Goal: Transaction & Acquisition: Obtain resource

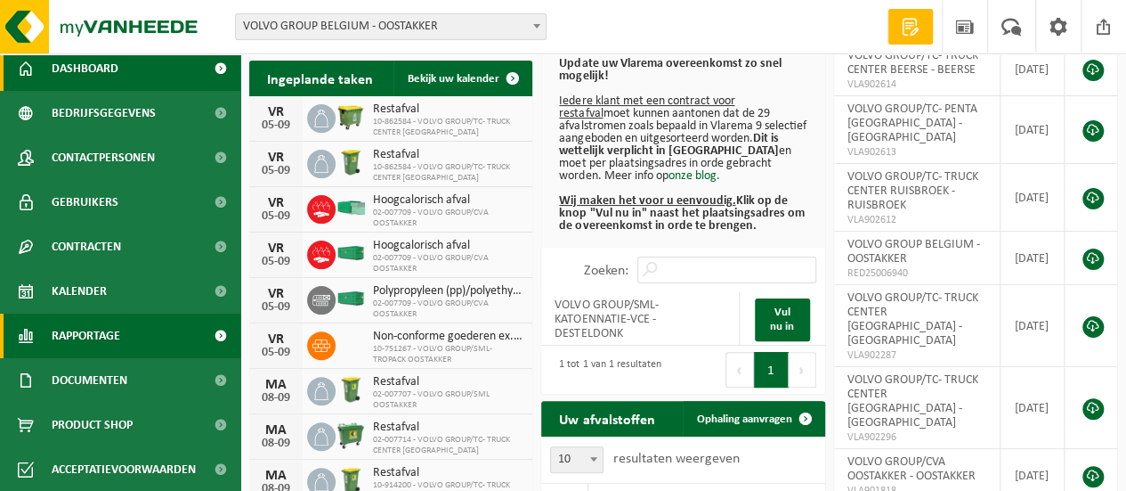
scroll to position [267, 0]
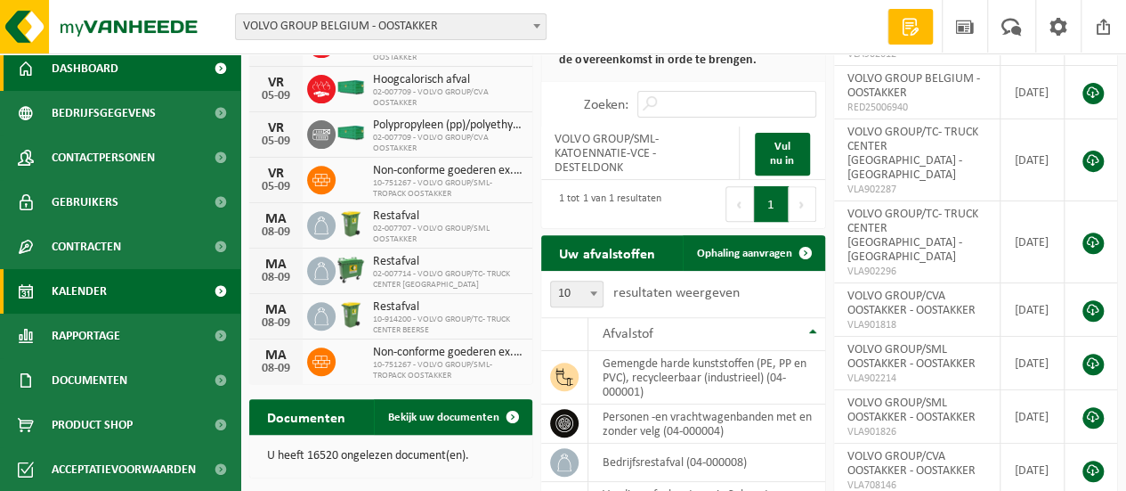
click at [105, 286] on span "Kalender" at bounding box center [79, 291] width 55 height 45
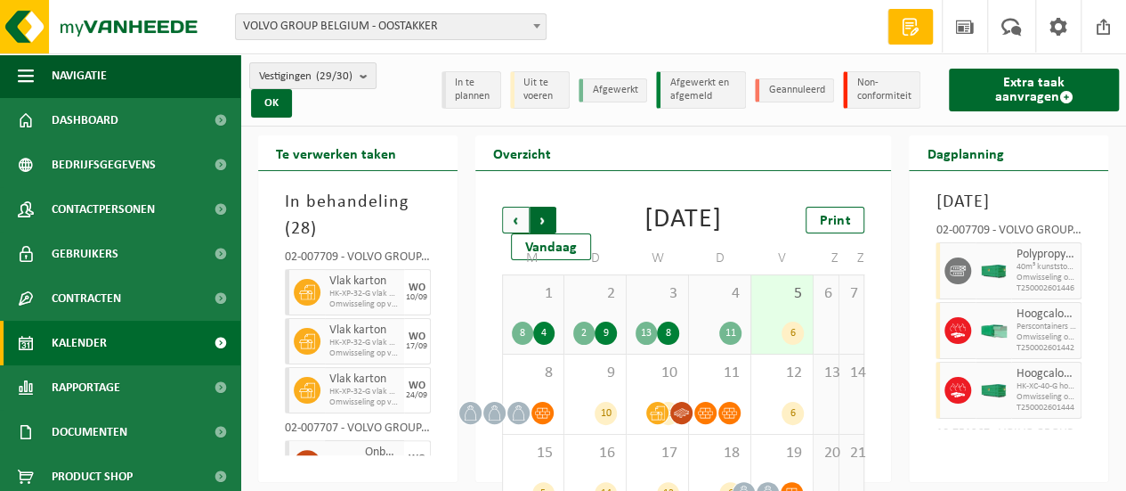
click at [508, 225] on span "Vorige" at bounding box center [515, 220] width 27 height 27
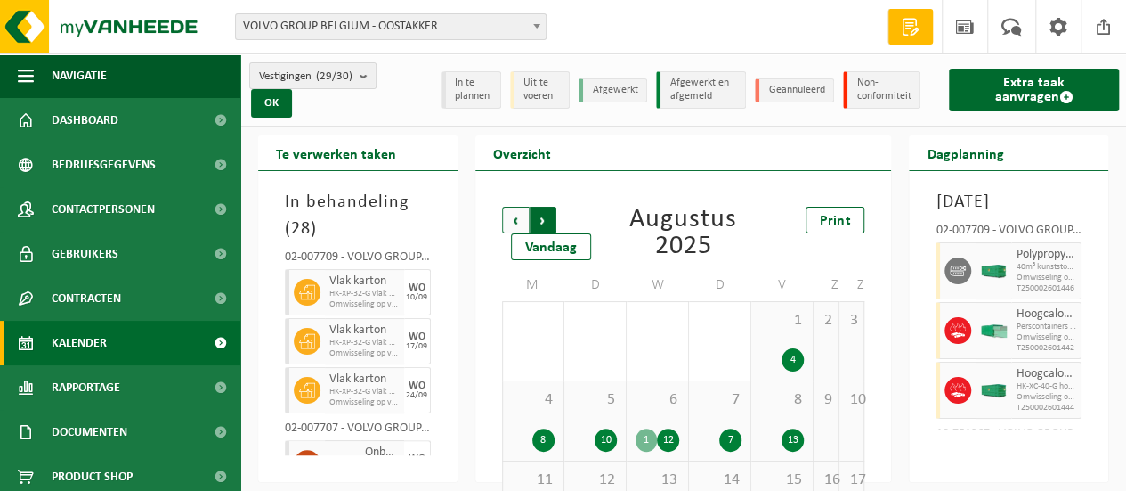
click at [506, 225] on span "Vorige" at bounding box center [515, 220] width 27 height 27
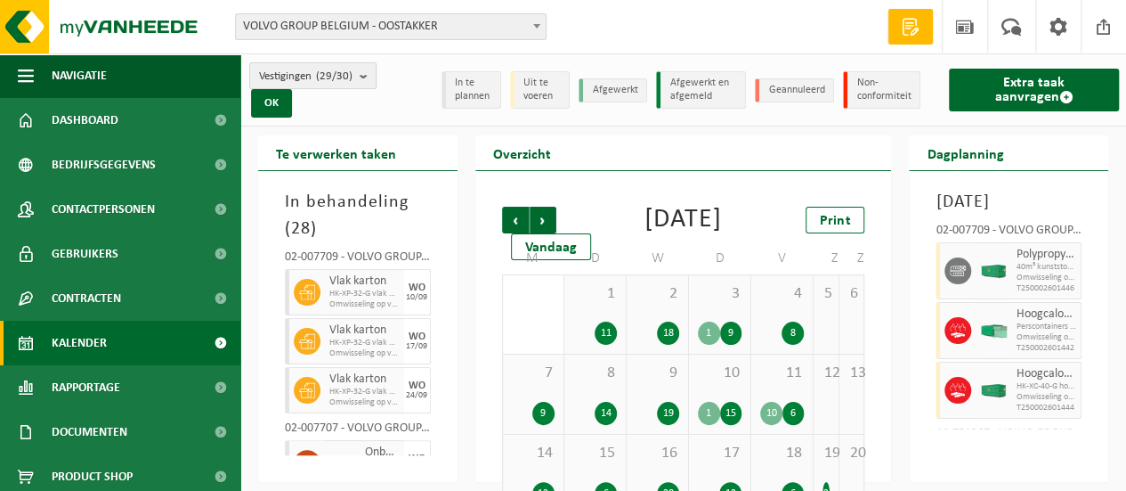
click at [349, 78] on count "(29/30)" at bounding box center [334, 76] width 37 height 12
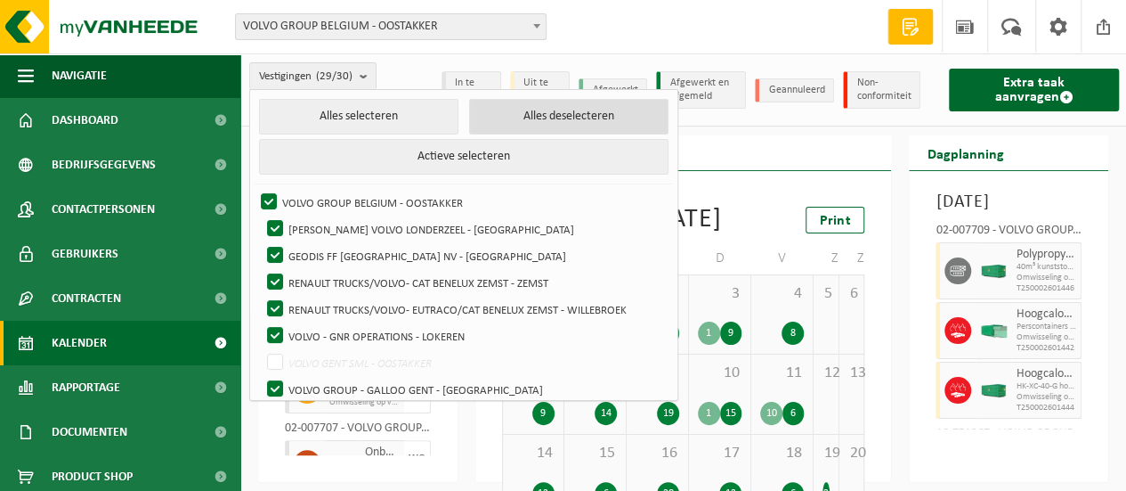
click at [525, 118] on button "Alles deselecteren" at bounding box center [568, 117] width 199 height 36
checkbox input "false"
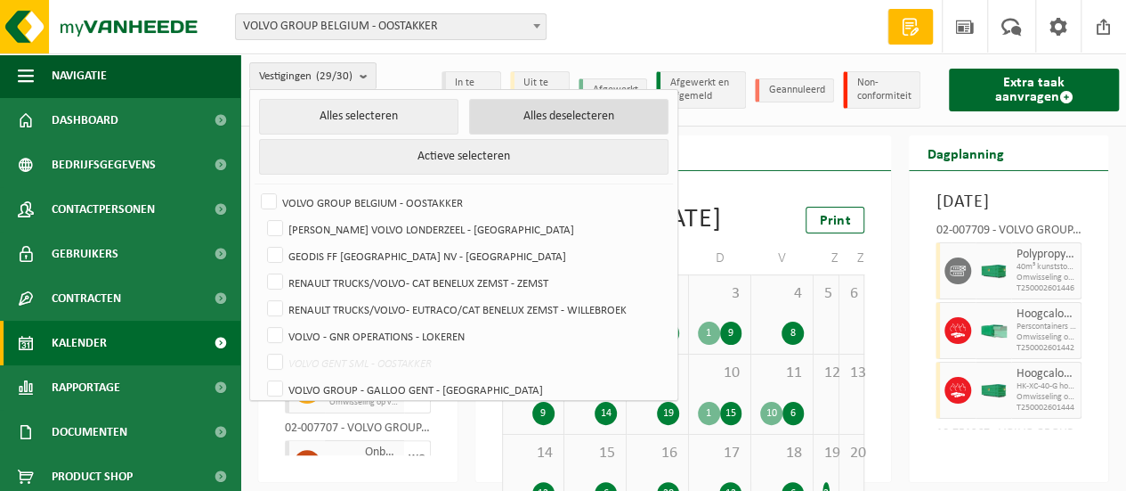
checkbox input "false"
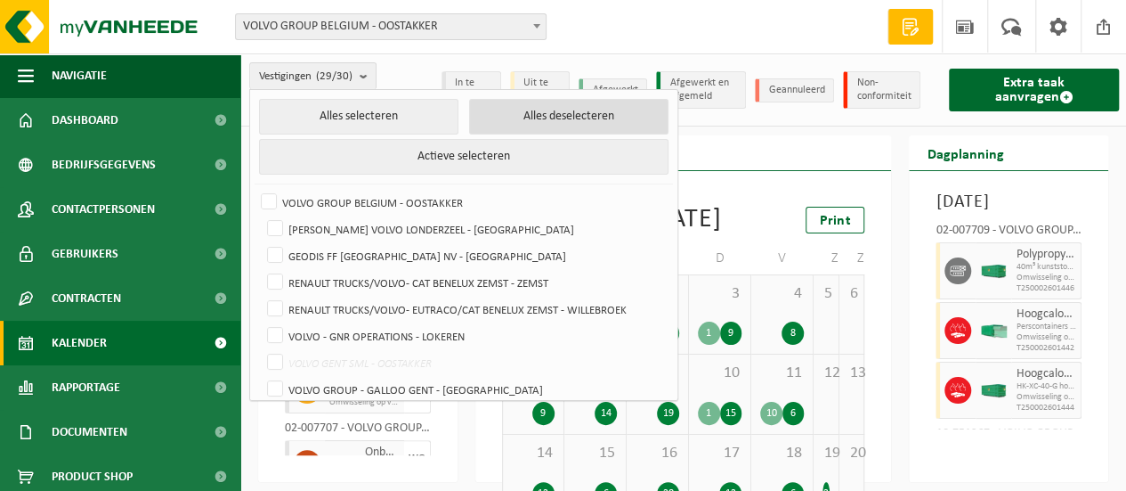
checkbox input "false"
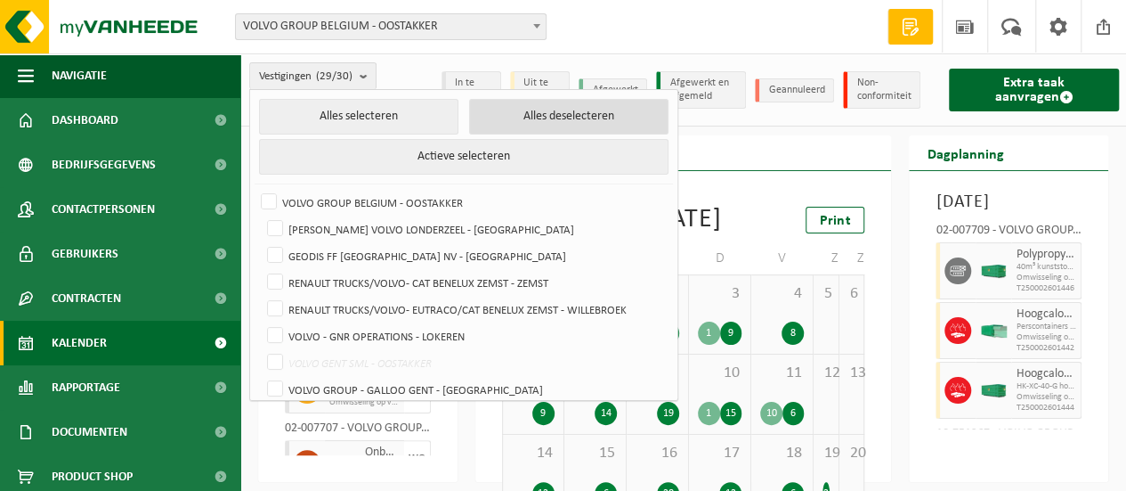
checkbox input "false"
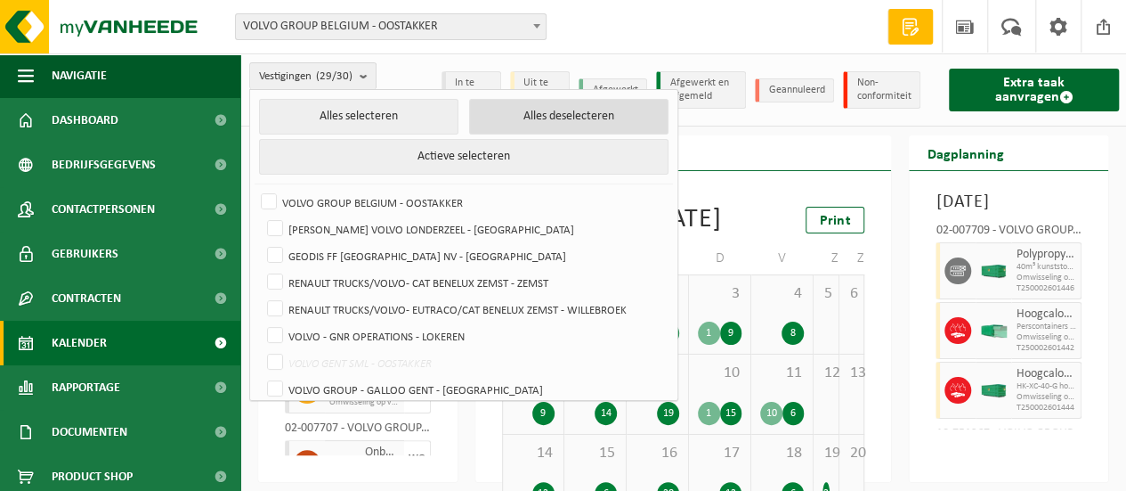
checkbox input "false"
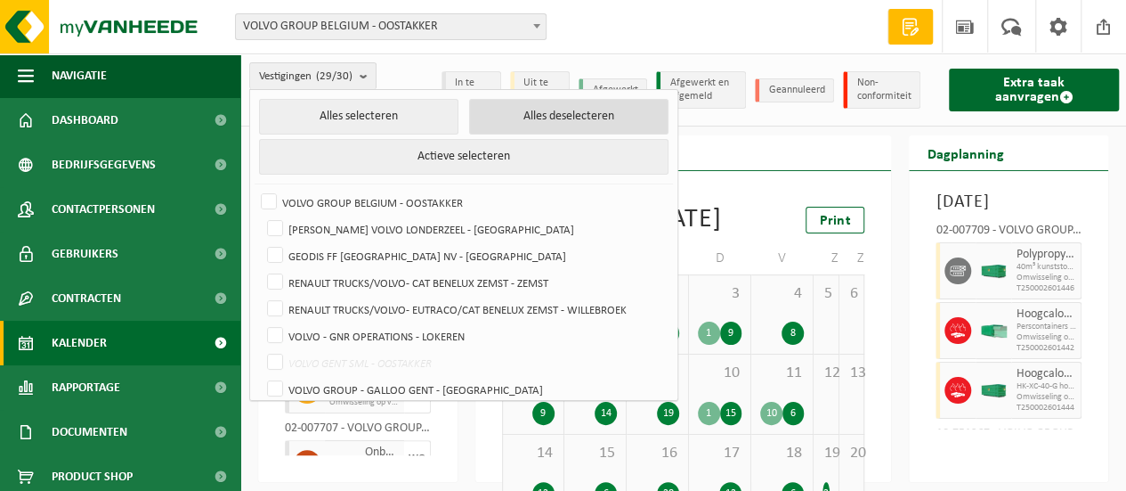
checkbox input "false"
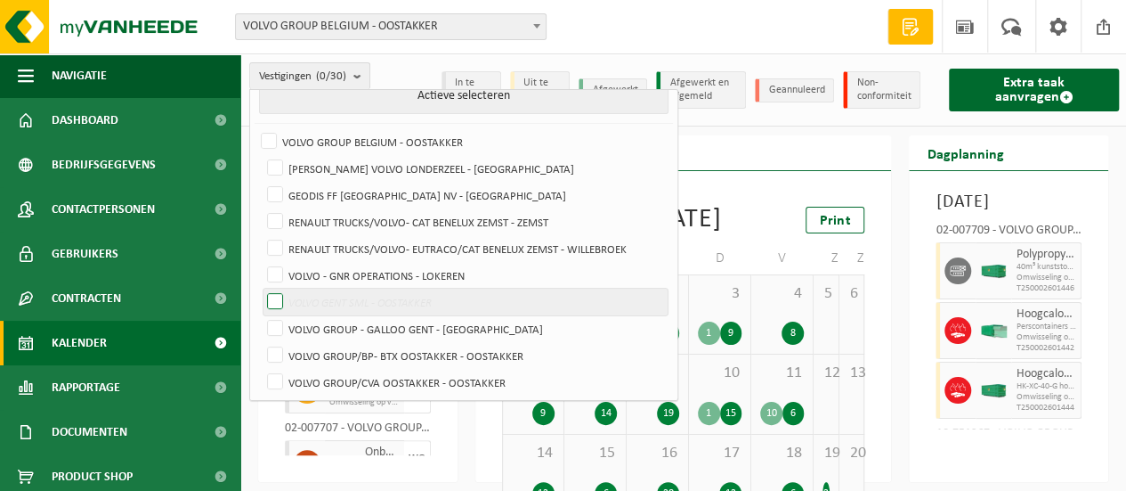
scroll to position [89, 0]
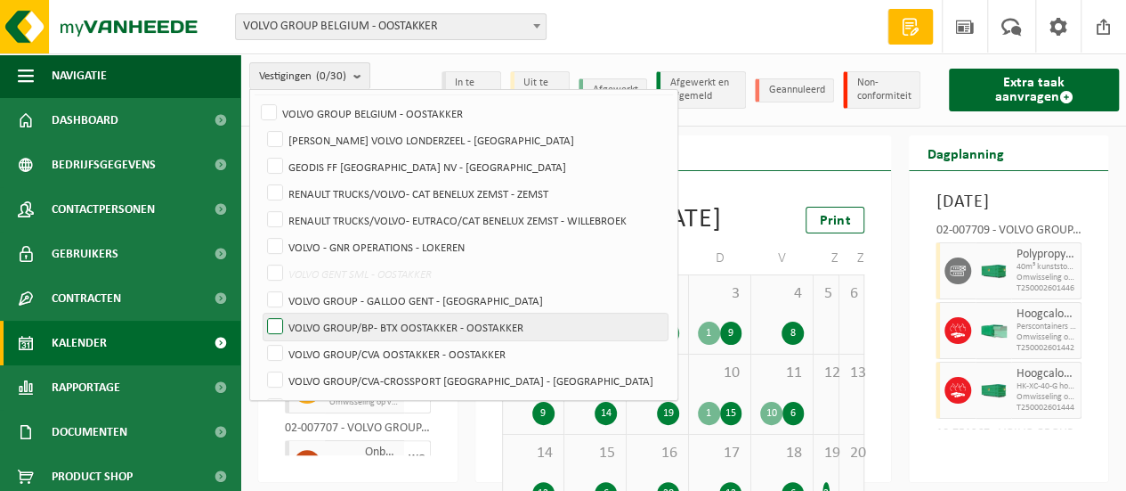
click at [431, 316] on label "VOLVO GROUP/BP- BTX OOSTAKKER - OOSTAKKER" at bounding box center [466, 326] width 404 height 27
click at [261, 313] on input "VOLVO GROUP/BP- BTX OOSTAKKER - OOSTAKKER" at bounding box center [260, 313] width 1 height 1
checkbox input "true"
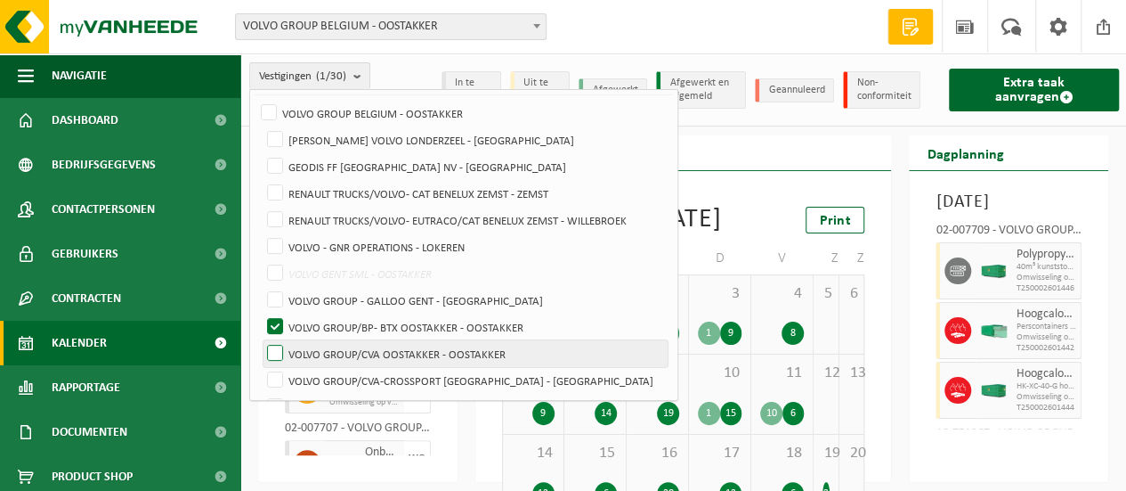
click at [422, 348] on label "VOLVO GROUP/CVA OOSTAKKER - OOSTAKKER" at bounding box center [466, 353] width 404 height 27
click at [261, 340] on input "VOLVO GROUP/CVA OOSTAKKER - OOSTAKKER" at bounding box center [260, 339] width 1 height 1
checkbox input "true"
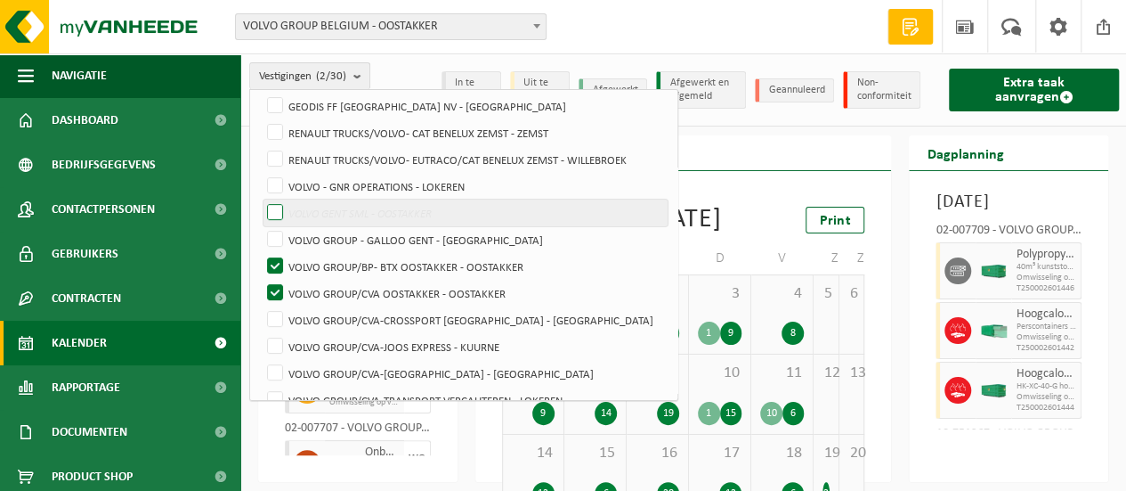
scroll to position [0, 0]
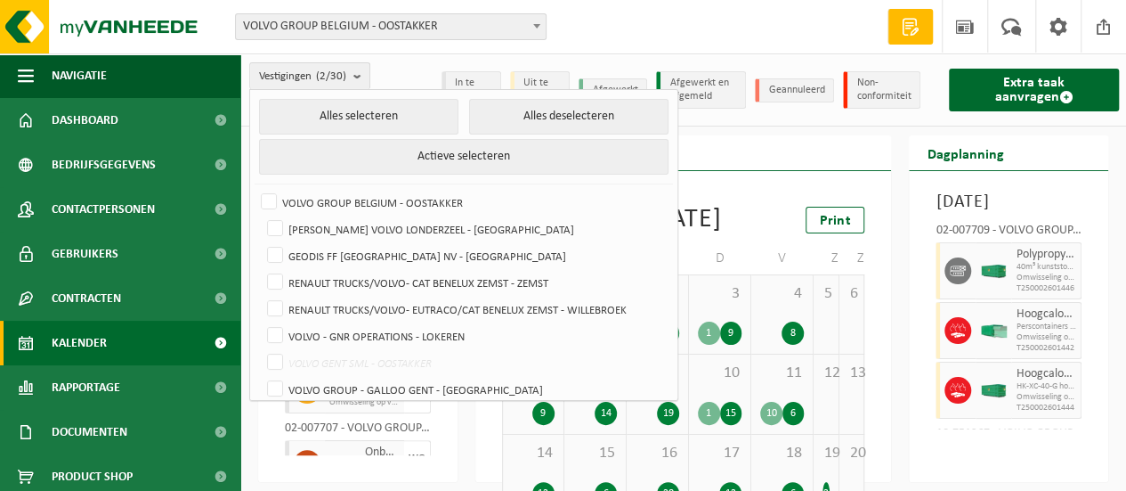
click at [694, 20] on div "Vestiging: VOLVO GROUP BELGIUM - OOSTAKKER [PERSON_NAME] VOLVO LONDERZEEL - [GE…" at bounding box center [563, 27] width 1126 height 54
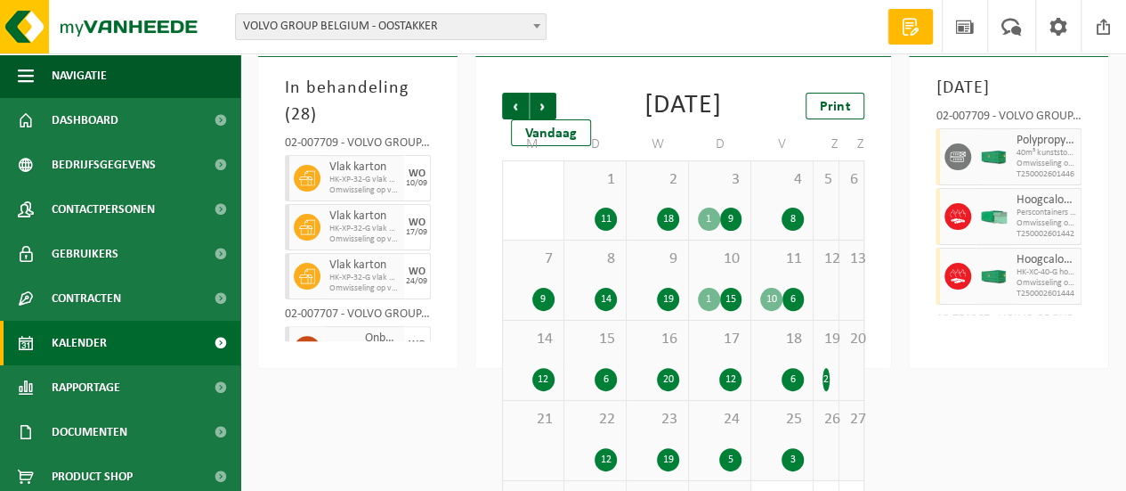
scroll to position [228, 0]
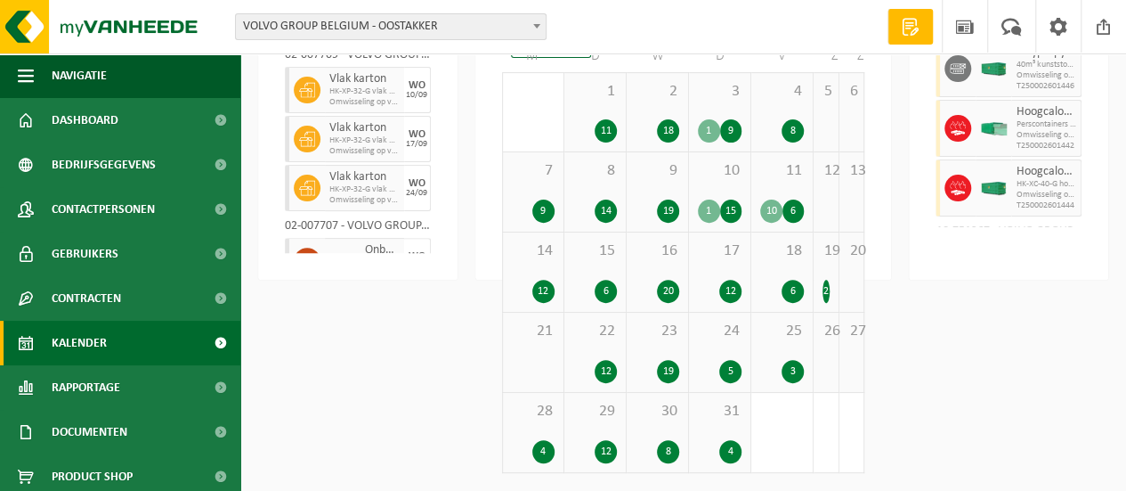
click at [703, 209] on div "1" at bounding box center [709, 210] width 22 height 23
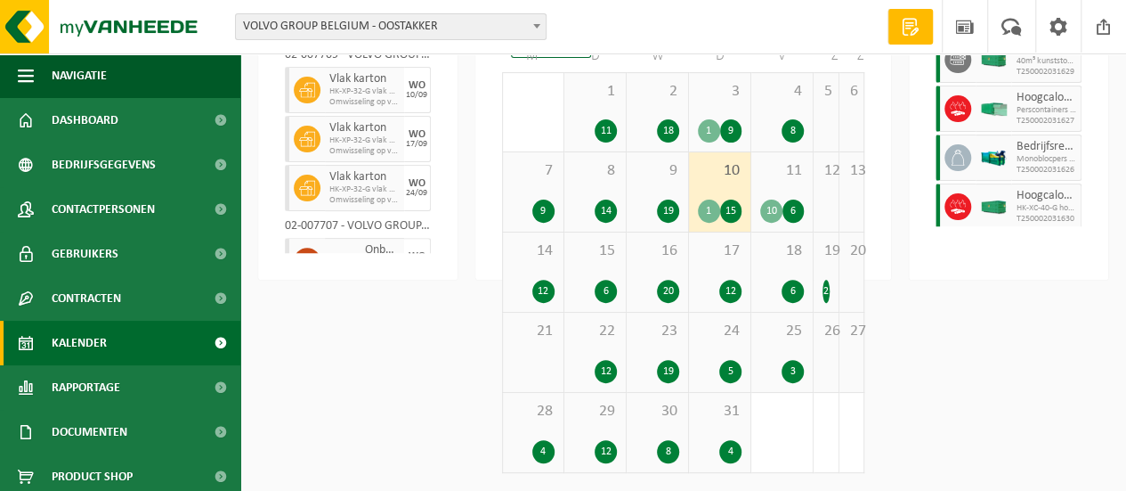
scroll to position [0, 0]
click at [713, 134] on div "1" at bounding box center [709, 130] width 22 height 23
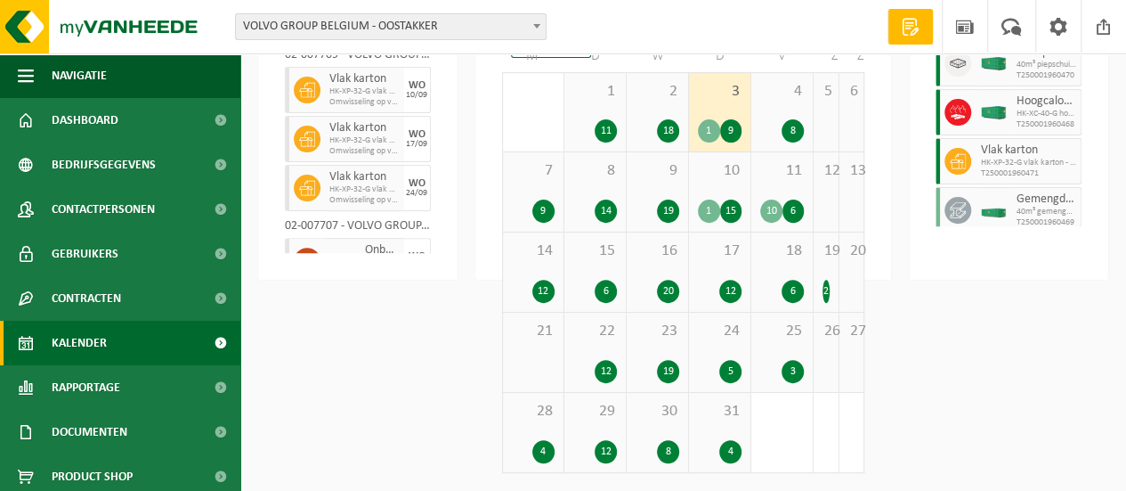
click at [756, 208] on div "11 10 6" at bounding box center [781, 191] width 61 height 79
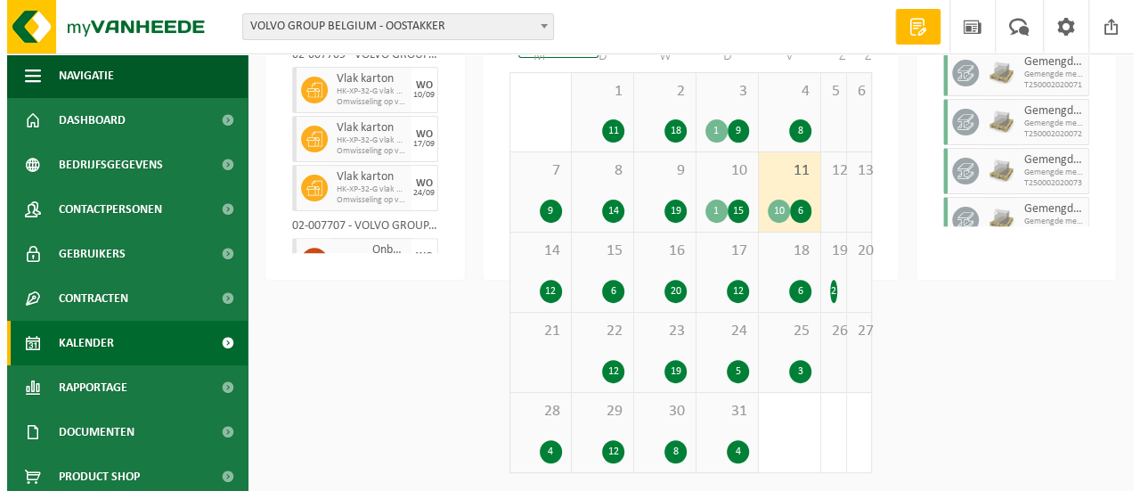
scroll to position [486, 0]
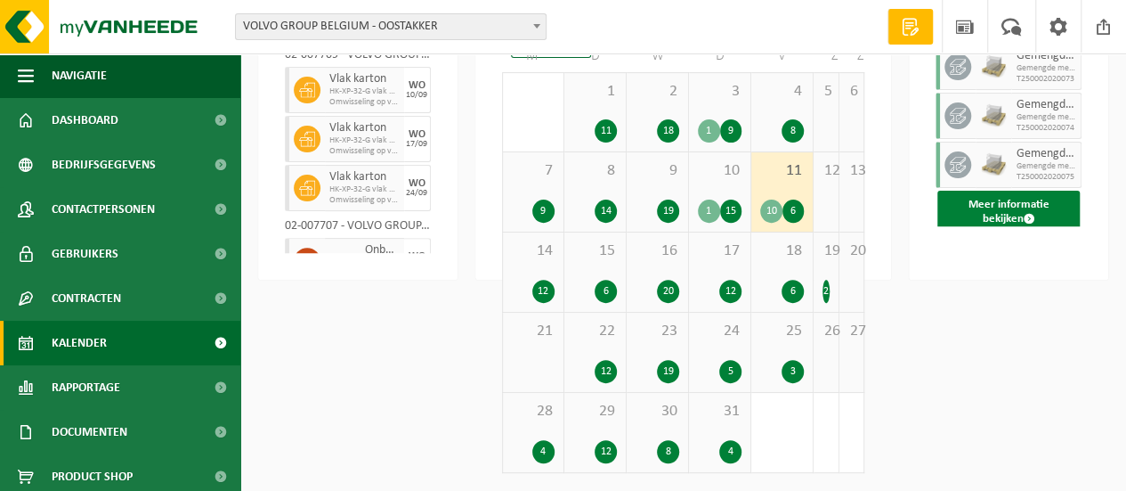
click at [986, 206] on button "Meer informatie bekijken" at bounding box center [1009, 212] width 142 height 43
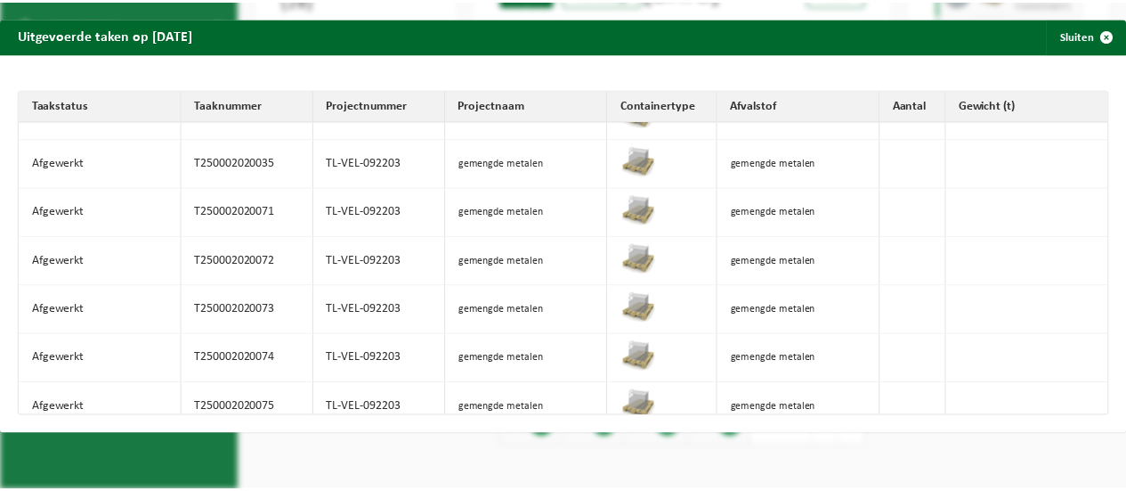
scroll to position [0, 0]
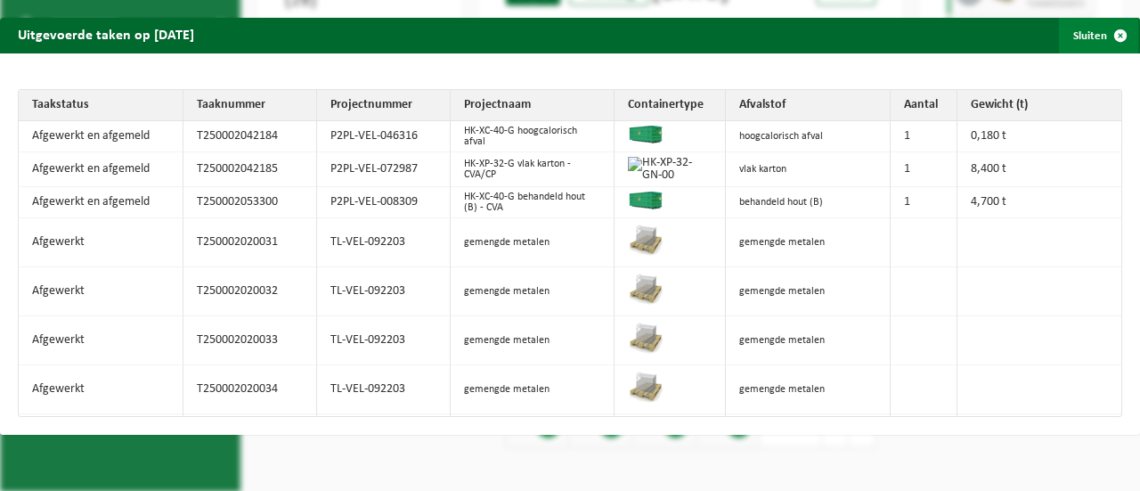
click at [1086, 35] on button "Sluiten" at bounding box center [1098, 36] width 79 height 36
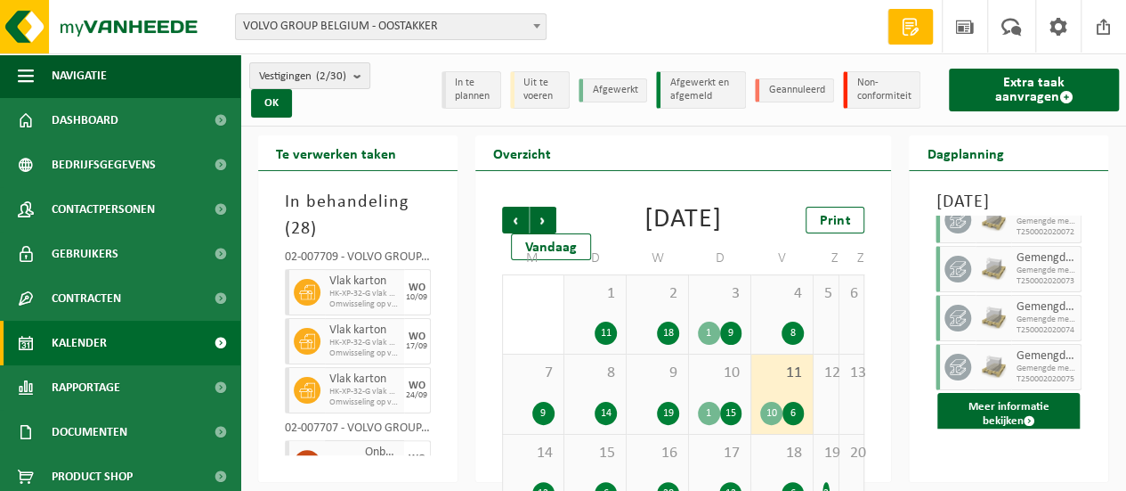
click at [724, 414] on div "10 1 15" at bounding box center [719, 393] width 61 height 79
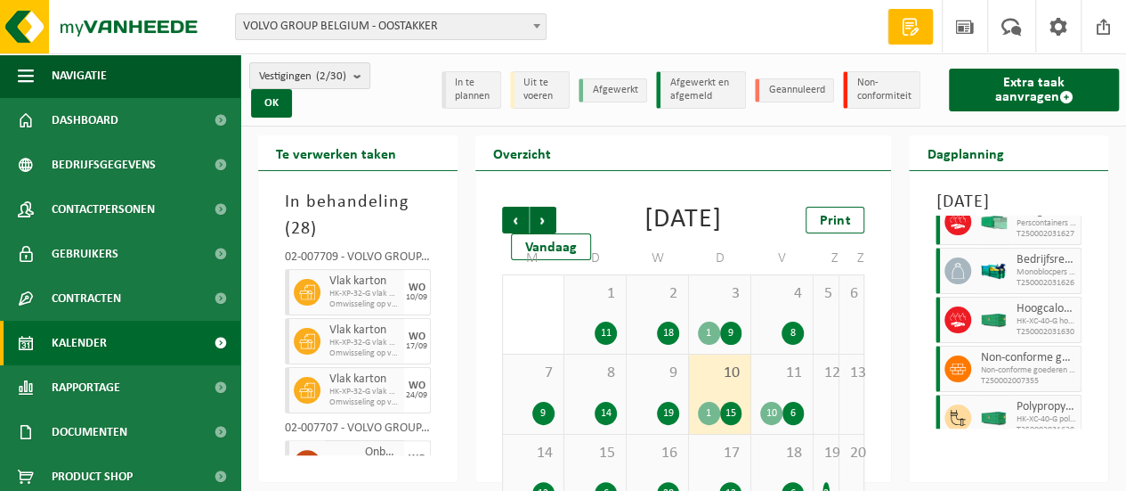
scroll to position [196, 0]
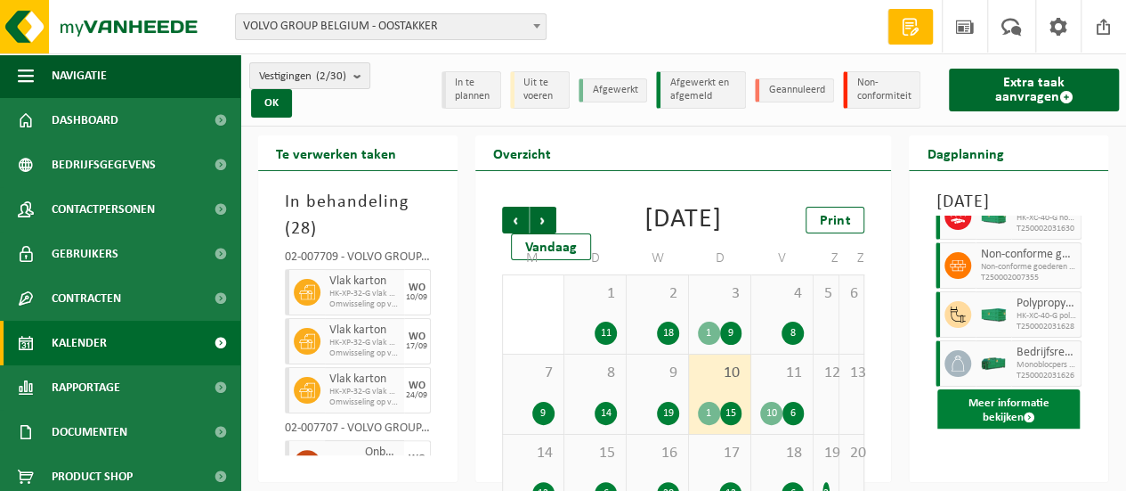
click at [997, 412] on button "Meer informatie bekijken" at bounding box center [1009, 410] width 142 height 43
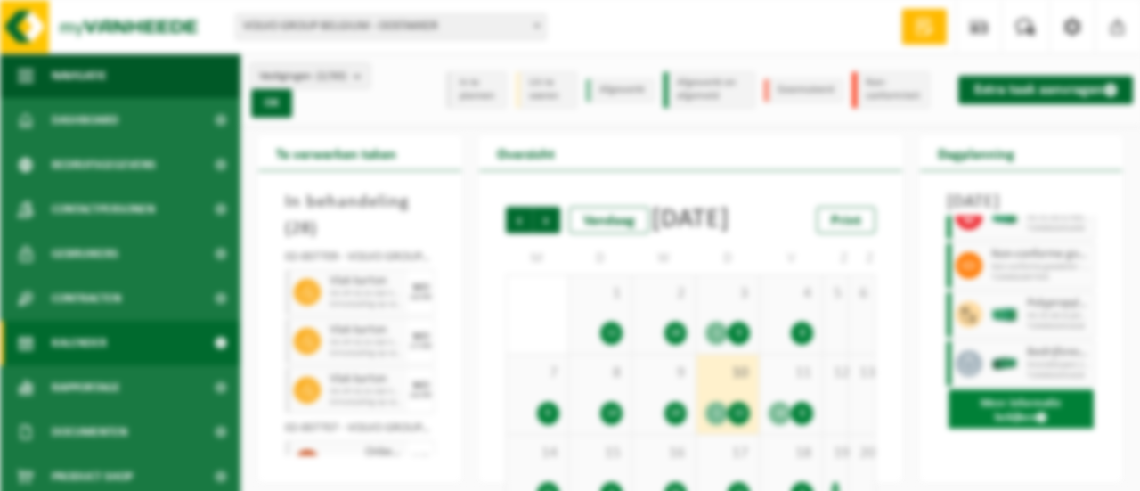
click at [997, 423] on div "Uitgevoerde taken op 2025-07-10 Sluiten Taakstatus Taaknummer Projectnummer Pro…" at bounding box center [570, 245] width 1140 height 491
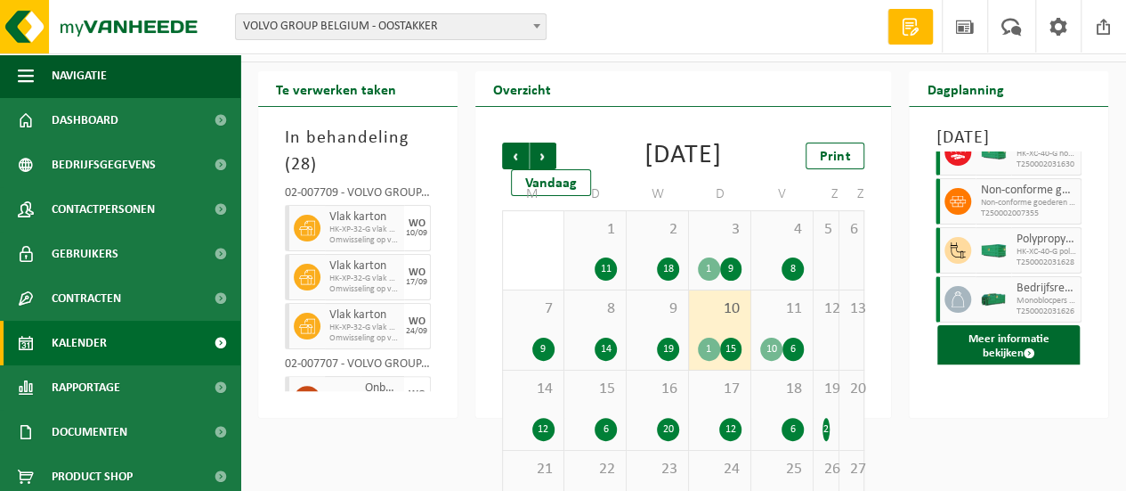
scroll to position [228, 0]
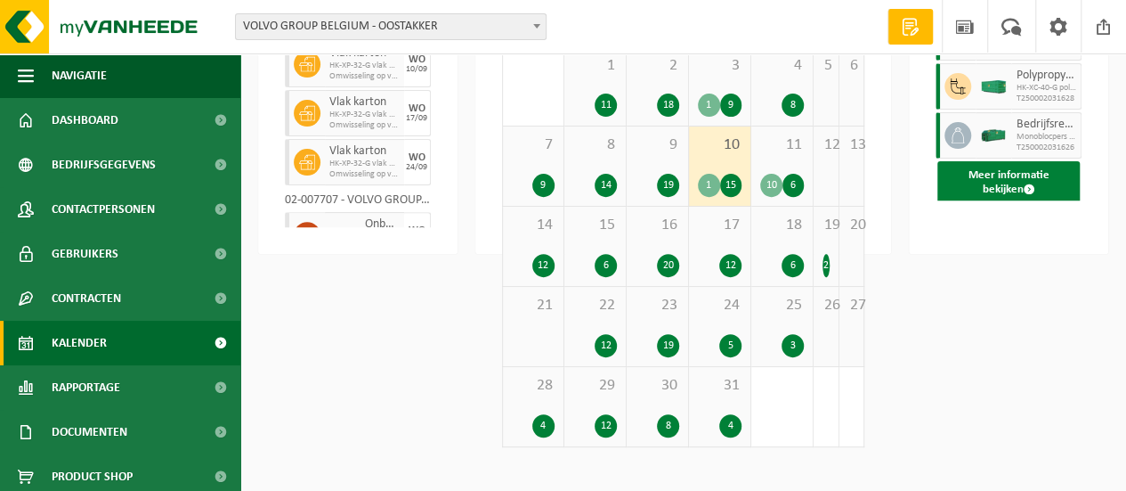
click at [996, 204] on button "Meer informatie bekijken" at bounding box center [1009, 182] width 142 height 43
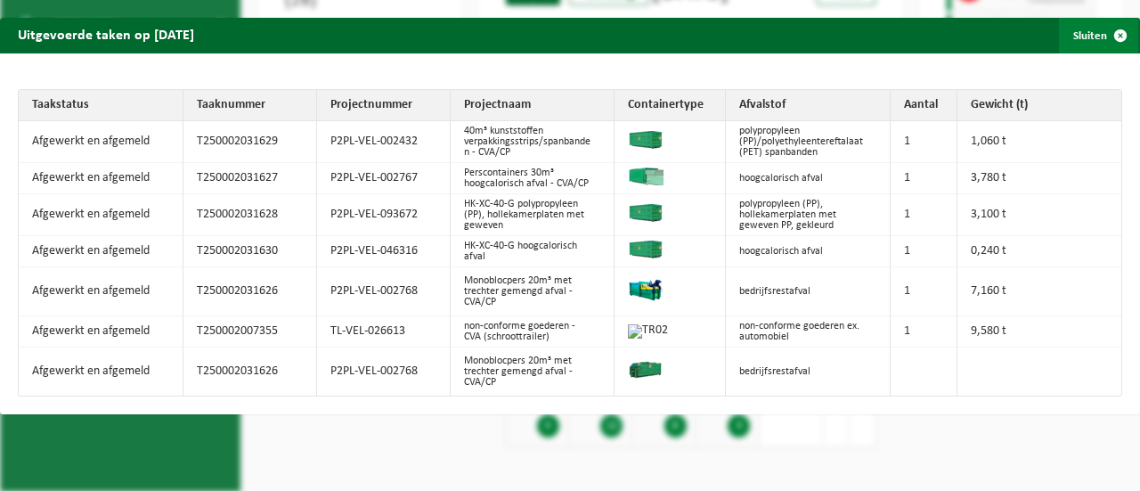
click at [1102, 35] on span "button" at bounding box center [1120, 36] width 36 height 36
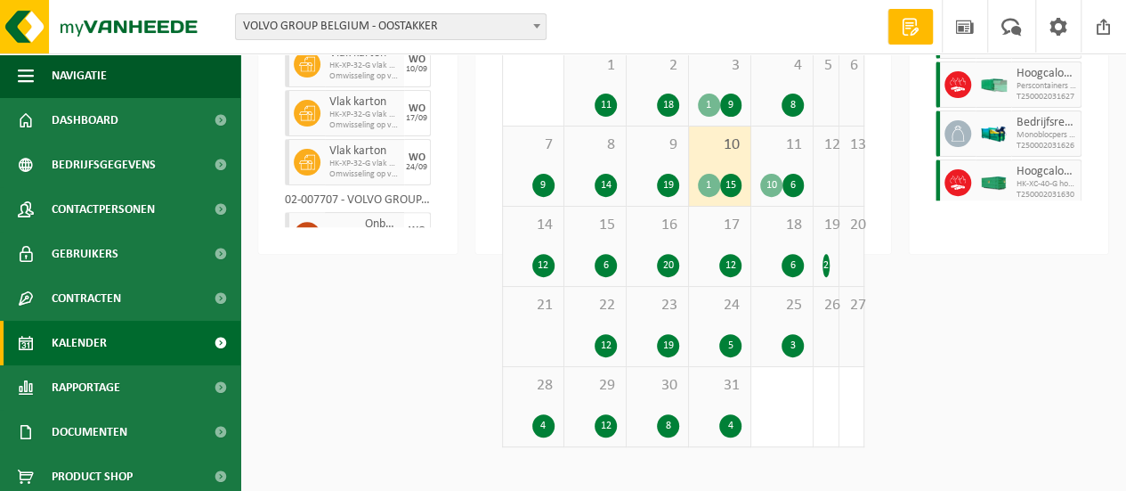
scroll to position [0, 0]
click at [727, 117] on div "9" at bounding box center [731, 104] width 22 height 23
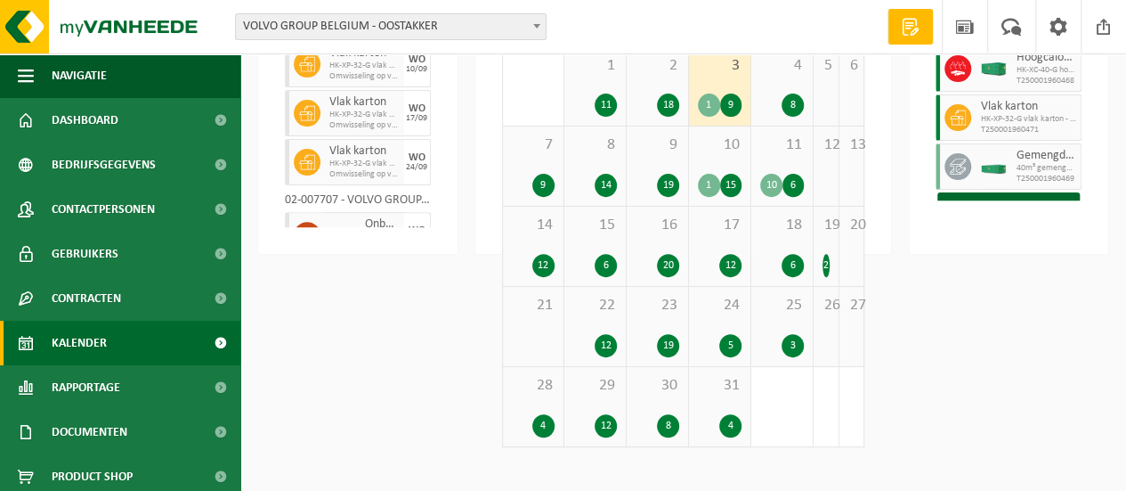
scroll to position [50, 0]
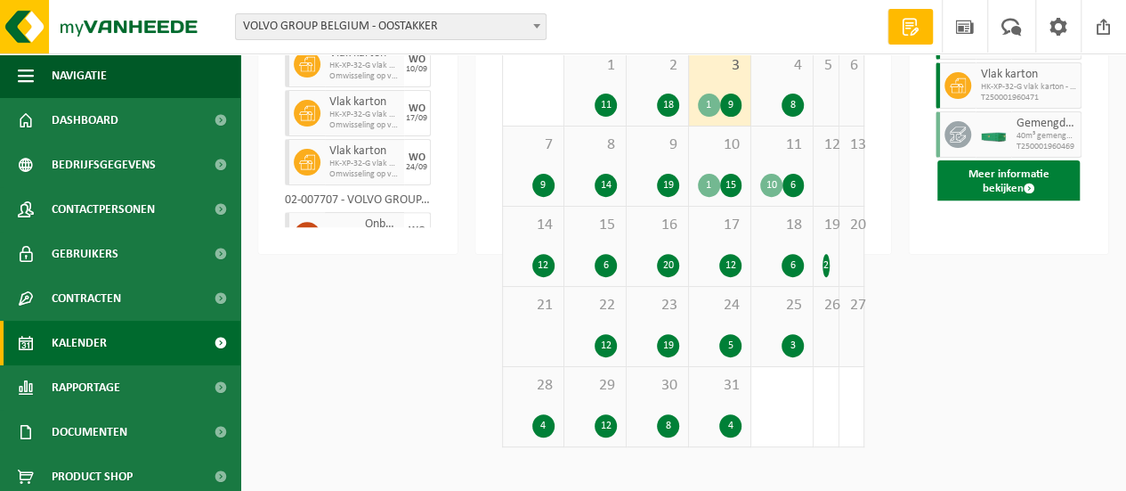
click at [1011, 203] on button "Meer informatie bekijken" at bounding box center [1009, 181] width 142 height 43
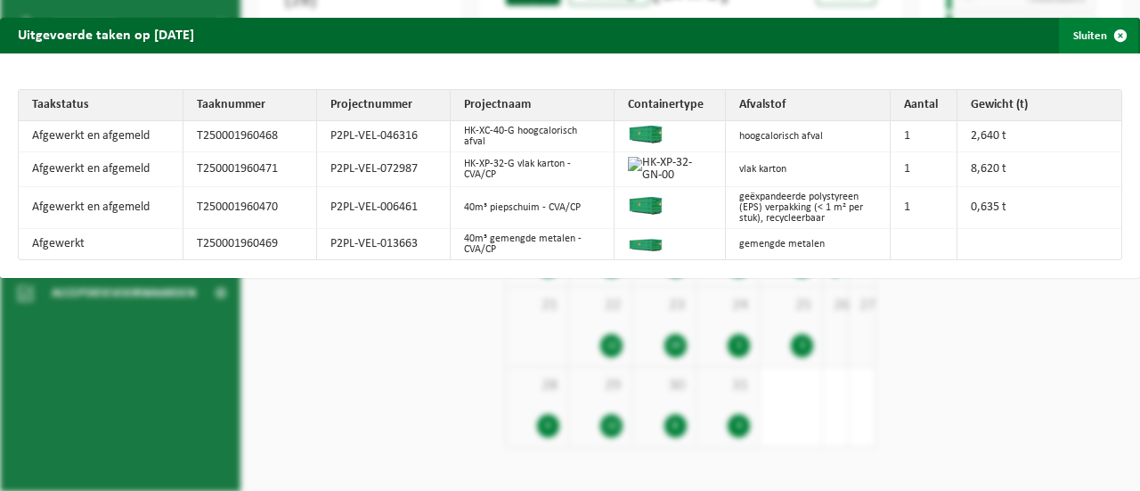
click at [1110, 33] on span "button" at bounding box center [1120, 36] width 36 height 36
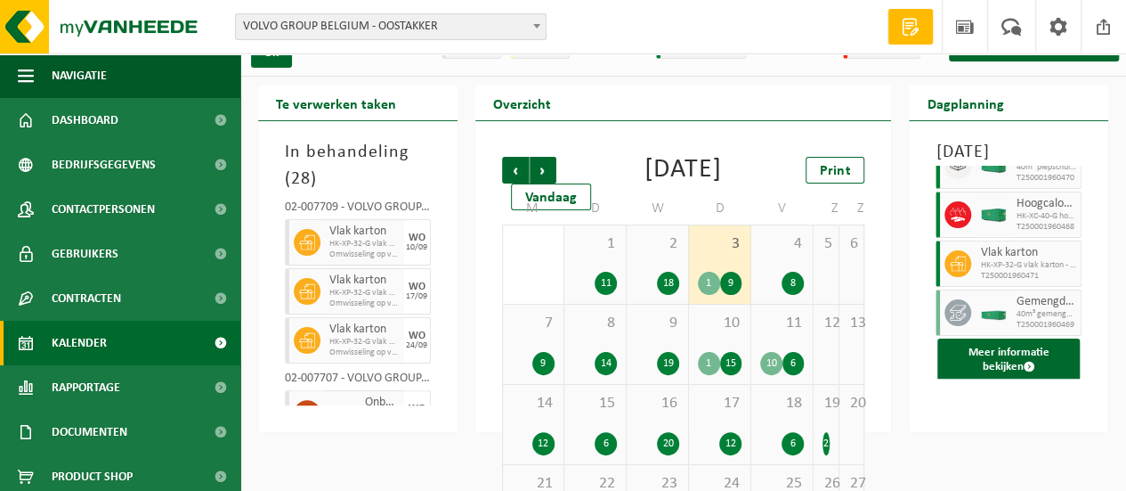
scroll to position [0, 0]
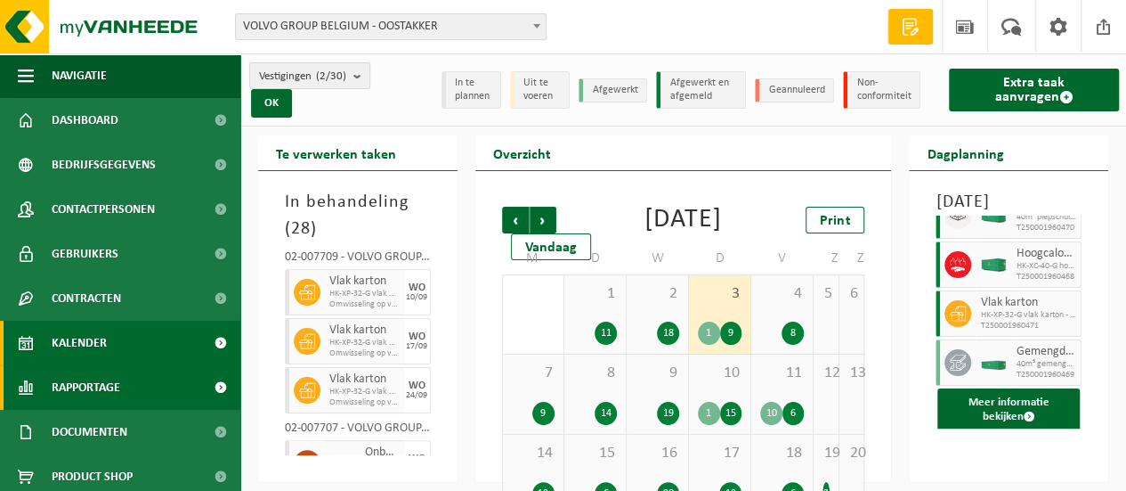
click at [105, 382] on span "Rapportage" at bounding box center [86, 387] width 69 height 45
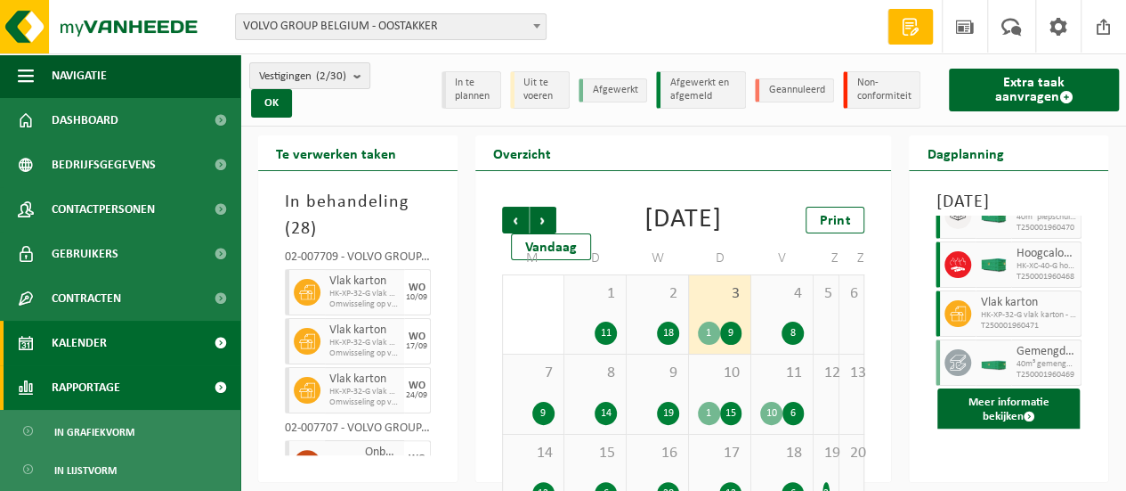
click at [118, 387] on span "Rapportage" at bounding box center [86, 387] width 69 height 45
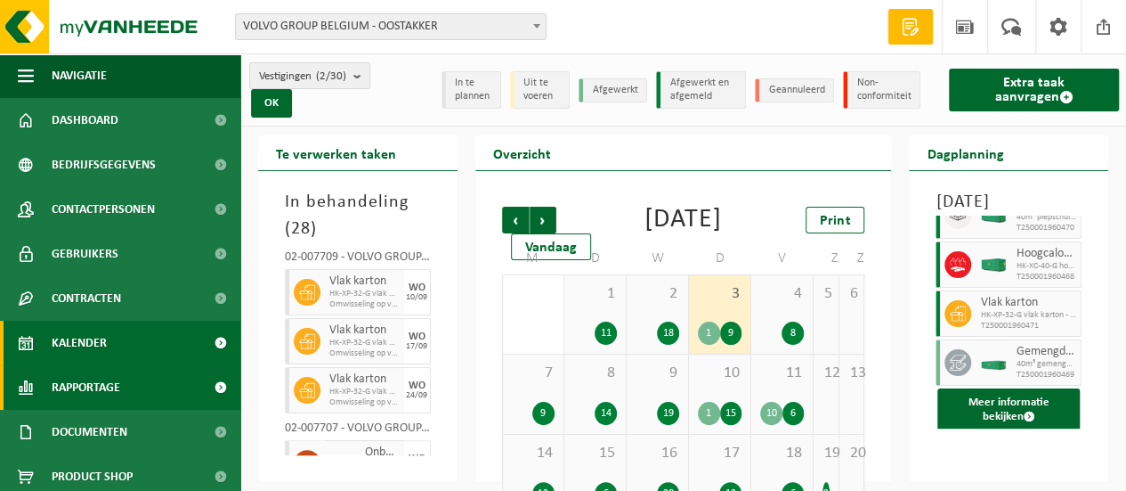
click at [118, 387] on span "Rapportage" at bounding box center [86, 387] width 69 height 45
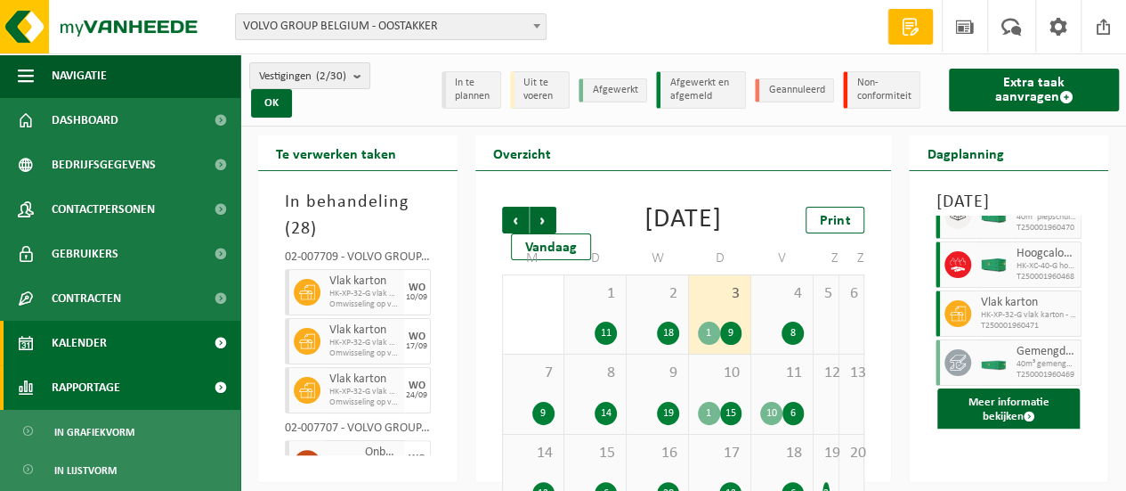
click at [118, 387] on span "Rapportage" at bounding box center [86, 387] width 69 height 45
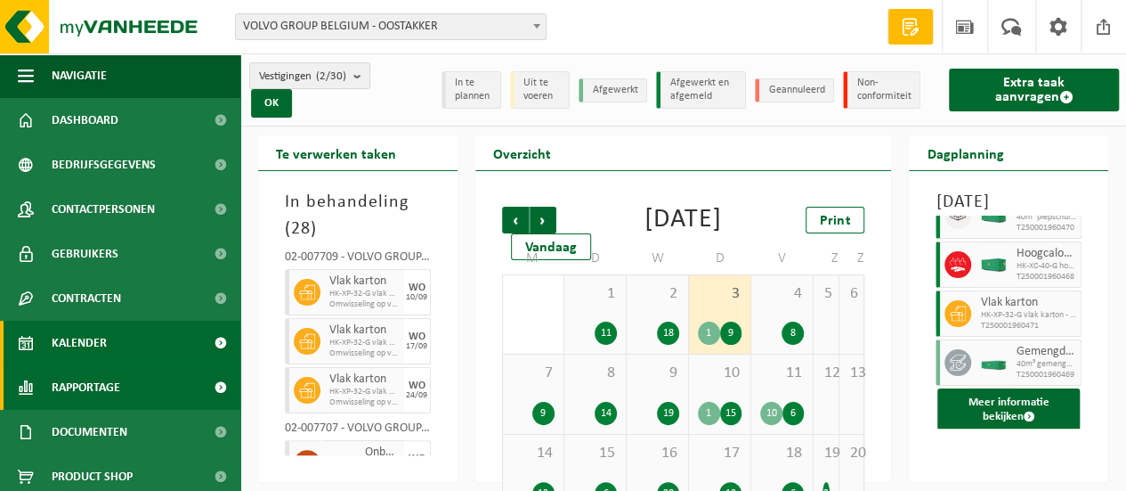
click at [114, 380] on span "Rapportage" at bounding box center [86, 387] width 69 height 45
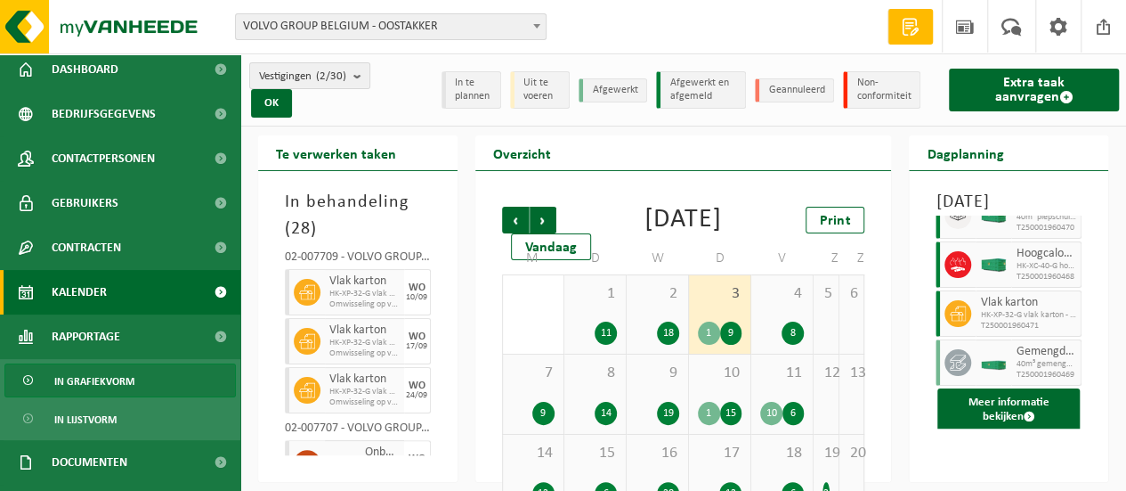
scroll to position [89, 0]
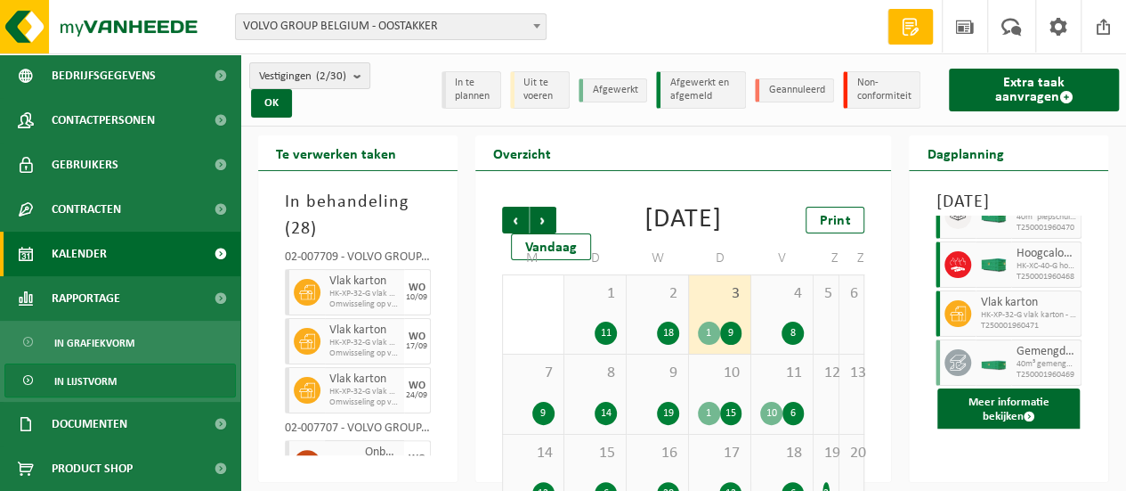
click at [84, 386] on span "In lijstvorm" at bounding box center [85, 381] width 62 height 34
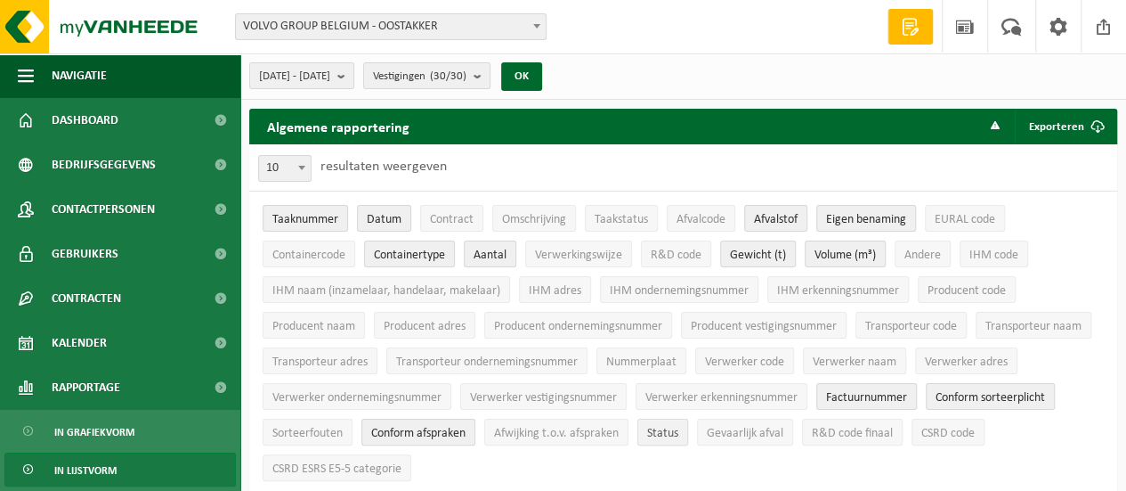
click at [646, 428] on button "Status" at bounding box center [662, 431] width 51 height 27
drag, startPoint x: 728, startPoint y: 86, endPoint x: 727, endPoint y: 68, distance: 18.8
click at [728, 77] on div "[DATE] - [DATE] Huidige maand Vorige maand Laatste 6 maanden Huidig jaar Vorig …" at bounding box center [683, 76] width 886 height 46
click at [467, 70] on count "(30/30)" at bounding box center [448, 76] width 37 height 12
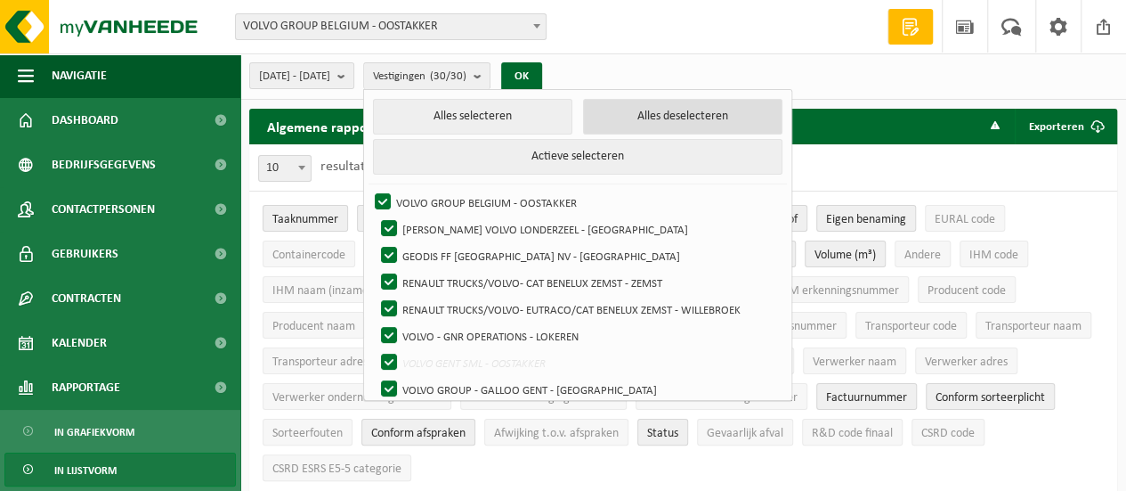
click at [667, 112] on button "Alles deselecteren" at bounding box center [682, 117] width 199 height 36
checkbox input "false"
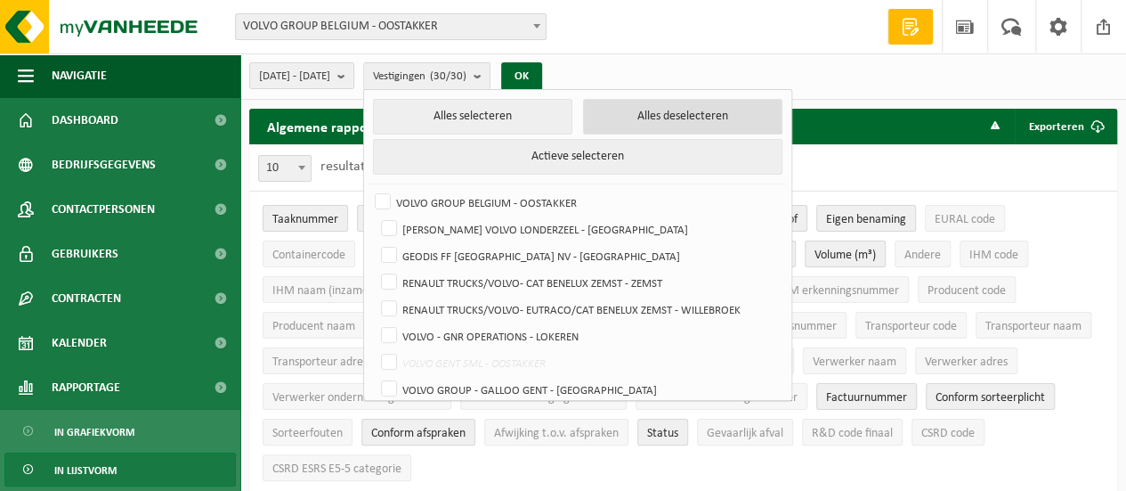
checkbox input "false"
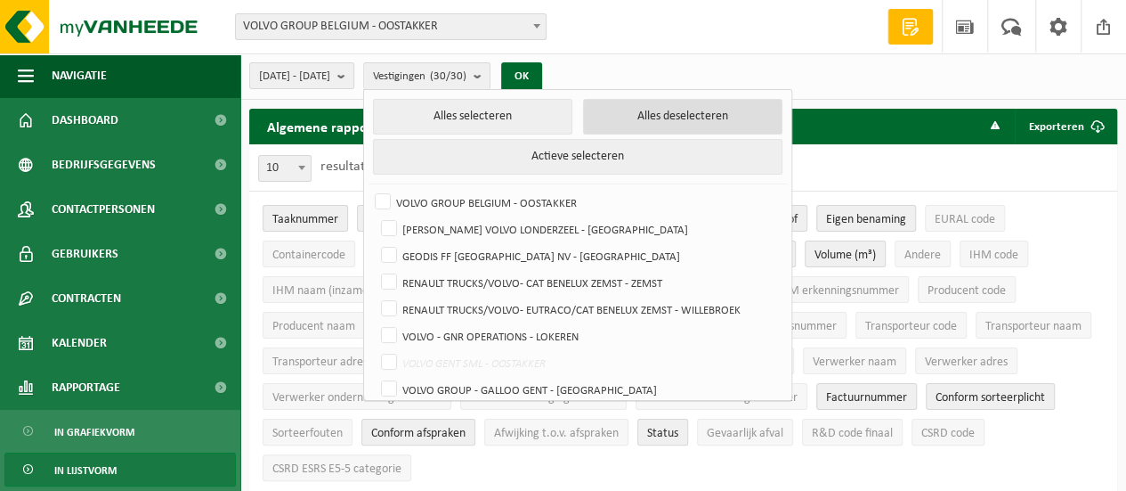
checkbox input "false"
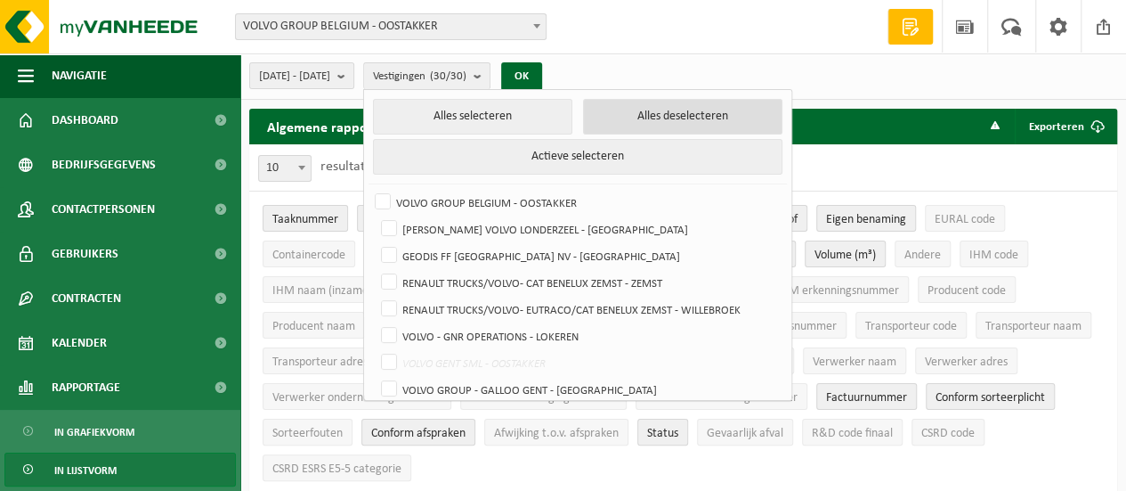
checkbox input "false"
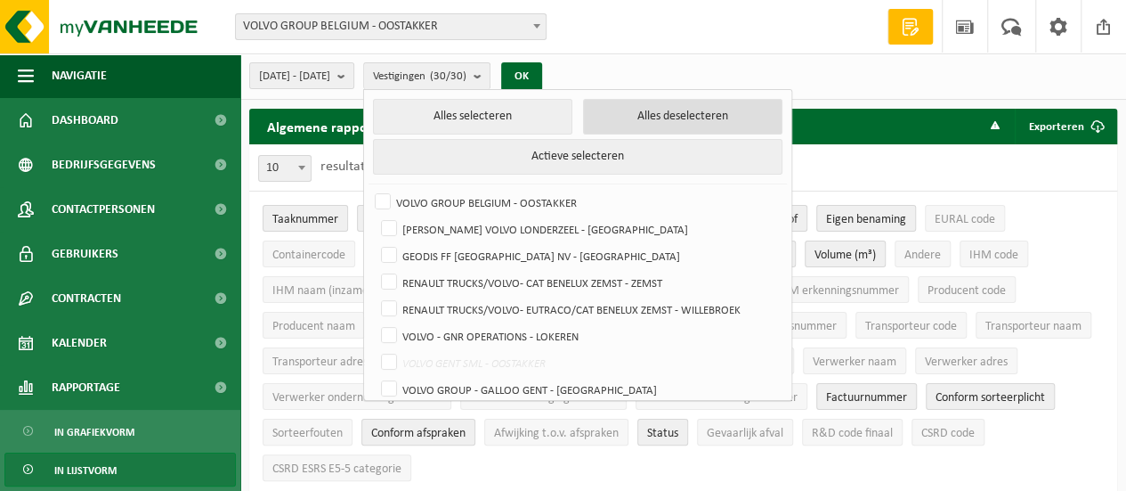
checkbox input "false"
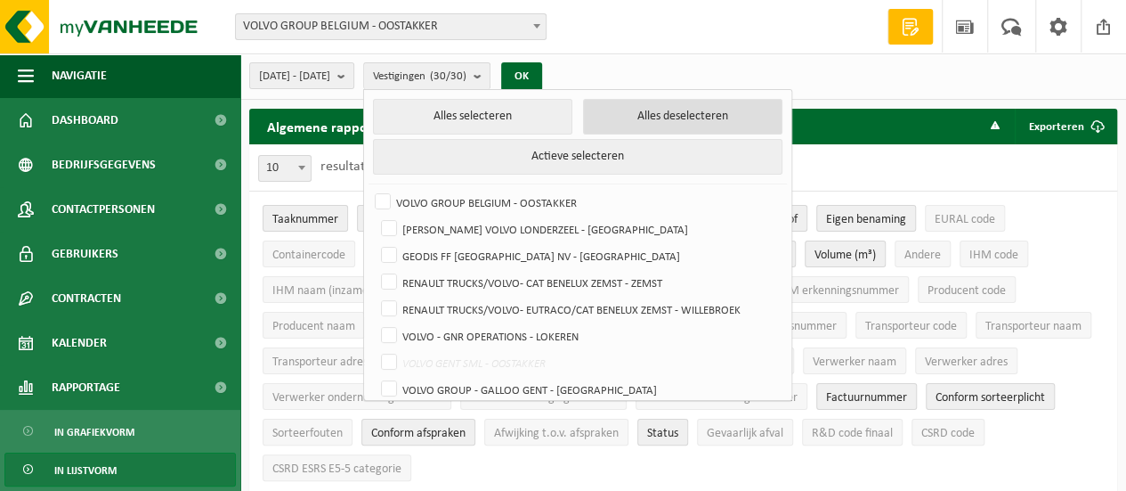
checkbox input "false"
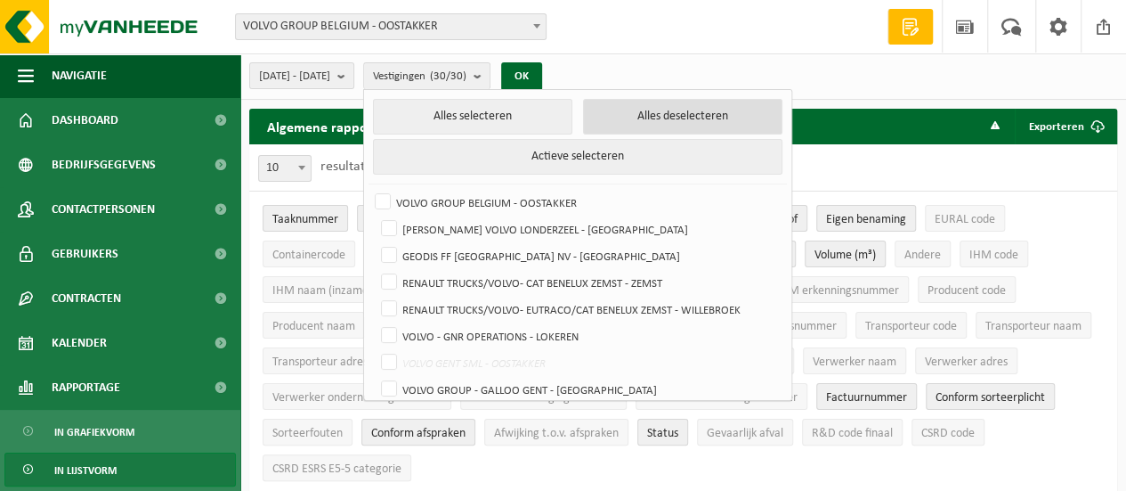
checkbox input "false"
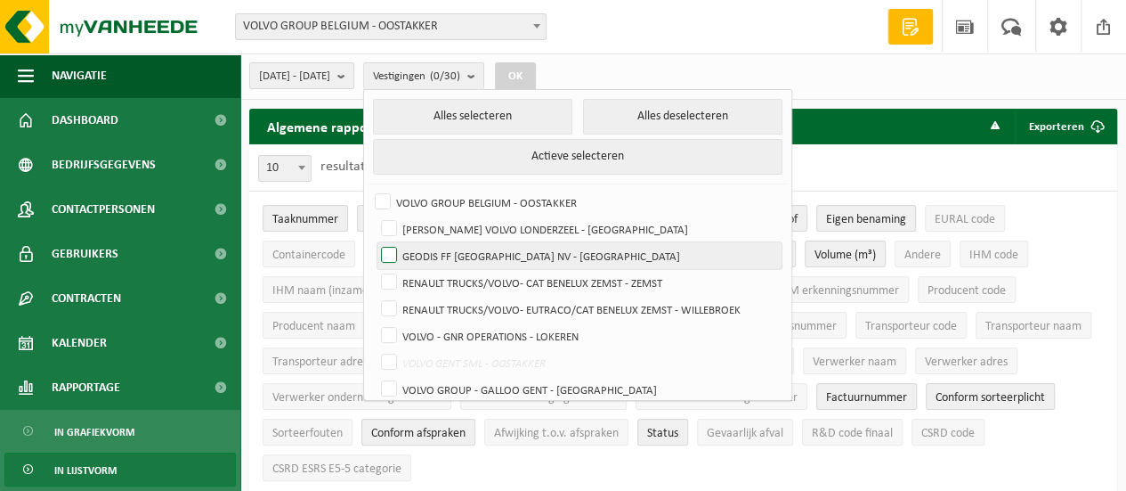
scroll to position [89, 0]
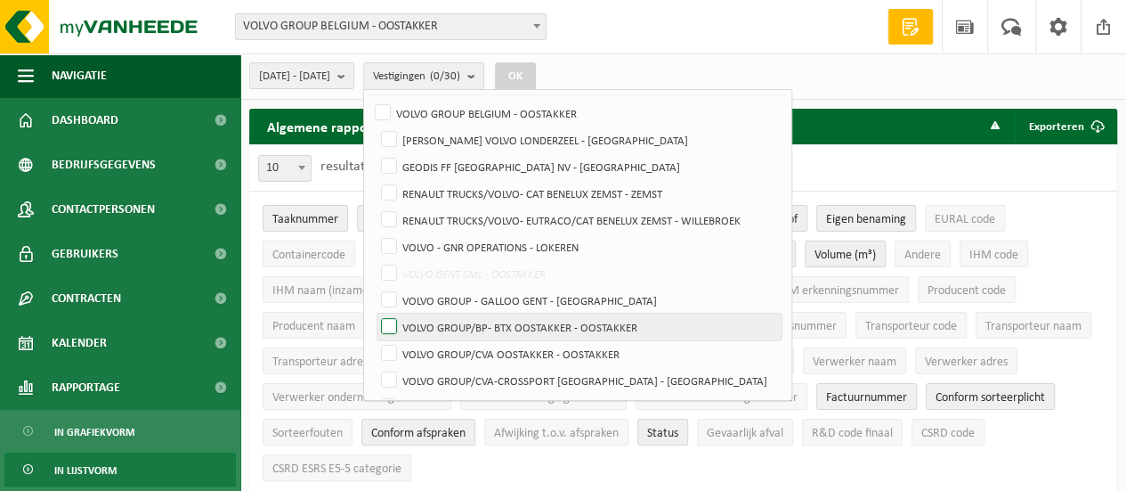
click at [602, 325] on label "VOLVO GROUP/BP- BTX OOSTAKKER - OOSTAKKER" at bounding box center [580, 326] width 404 height 27
click at [375, 313] on input "VOLVO GROUP/BP- BTX OOSTAKKER - OOSTAKKER" at bounding box center [374, 313] width 1 height 1
checkbox input "true"
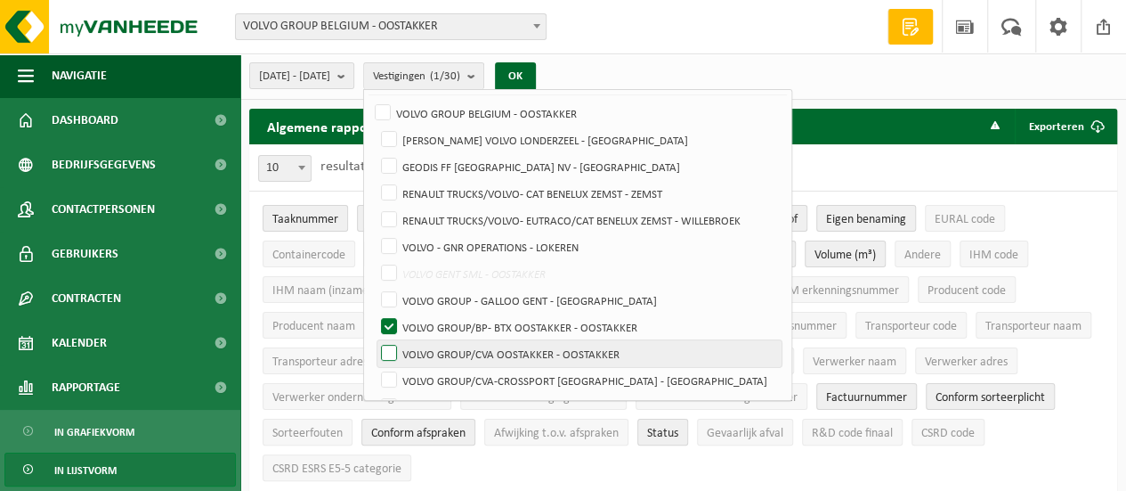
click at [594, 346] on label "VOLVO GROUP/CVA OOSTAKKER - OOSTAKKER" at bounding box center [580, 353] width 404 height 27
click at [375, 340] on input "VOLVO GROUP/CVA OOSTAKKER - OOSTAKKER" at bounding box center [374, 339] width 1 height 1
checkbox input "true"
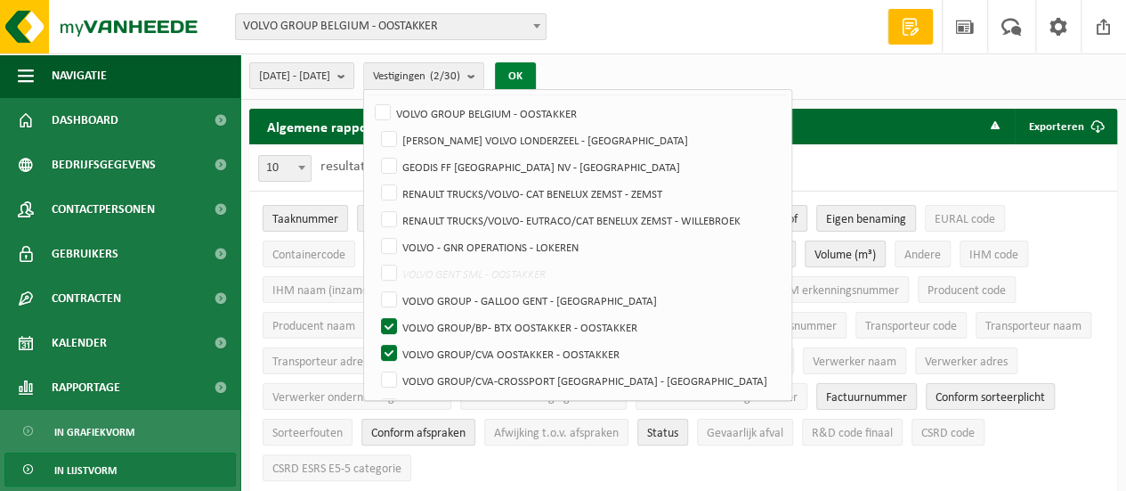
click at [536, 72] on button "OK" at bounding box center [515, 76] width 41 height 28
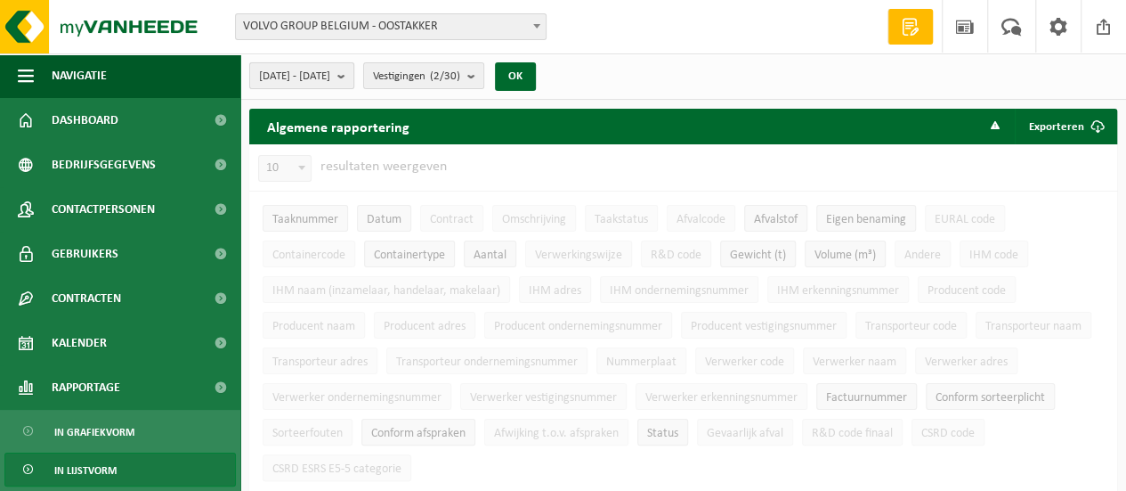
click at [327, 65] on span "[DATE] - [DATE]" at bounding box center [294, 76] width 71 height 27
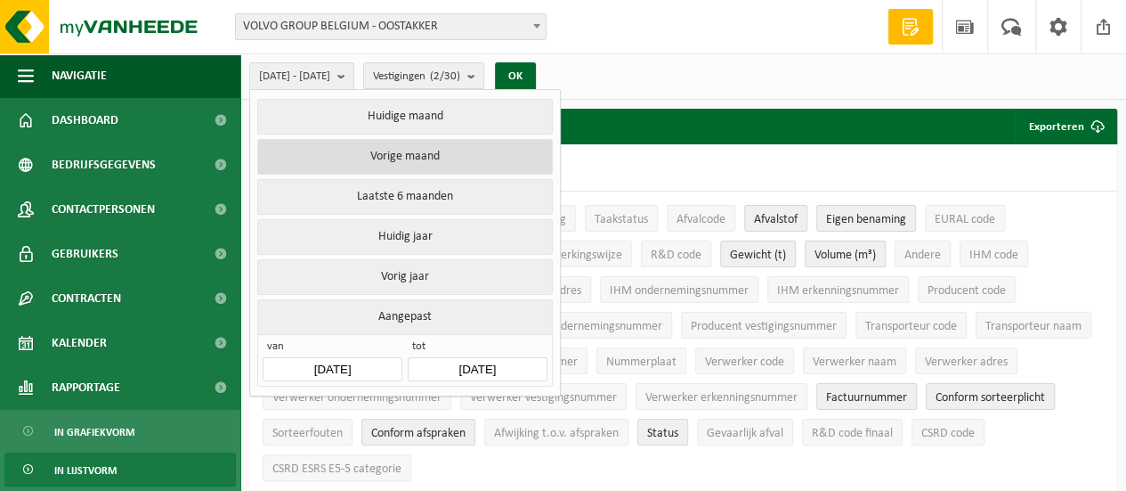
click at [413, 152] on button "Vorige maand" at bounding box center [404, 157] width 295 height 36
type input "[DATE]"
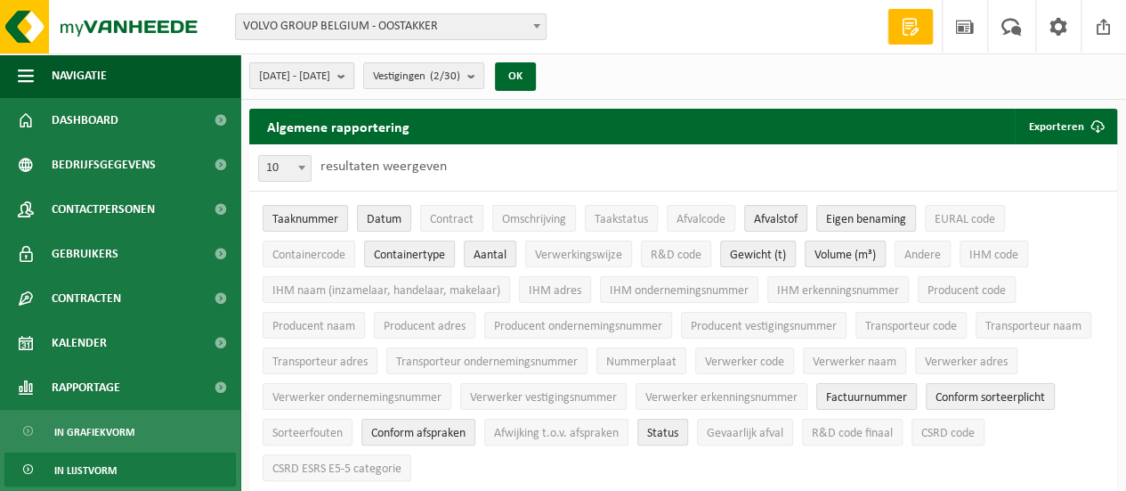
click at [322, 73] on span "[DATE] - [DATE]" at bounding box center [294, 76] width 71 height 27
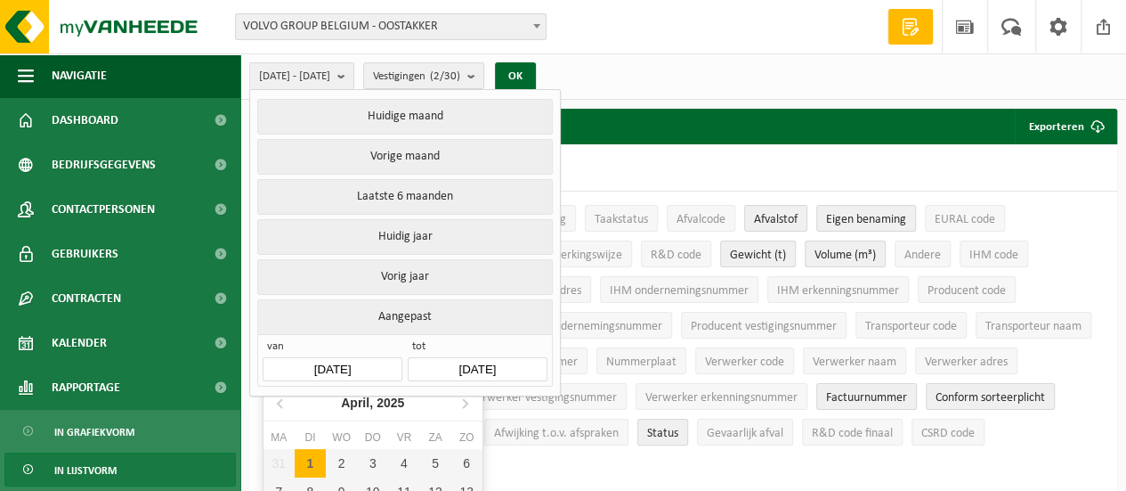
click at [345, 362] on input "[DATE]" at bounding box center [332, 369] width 139 height 24
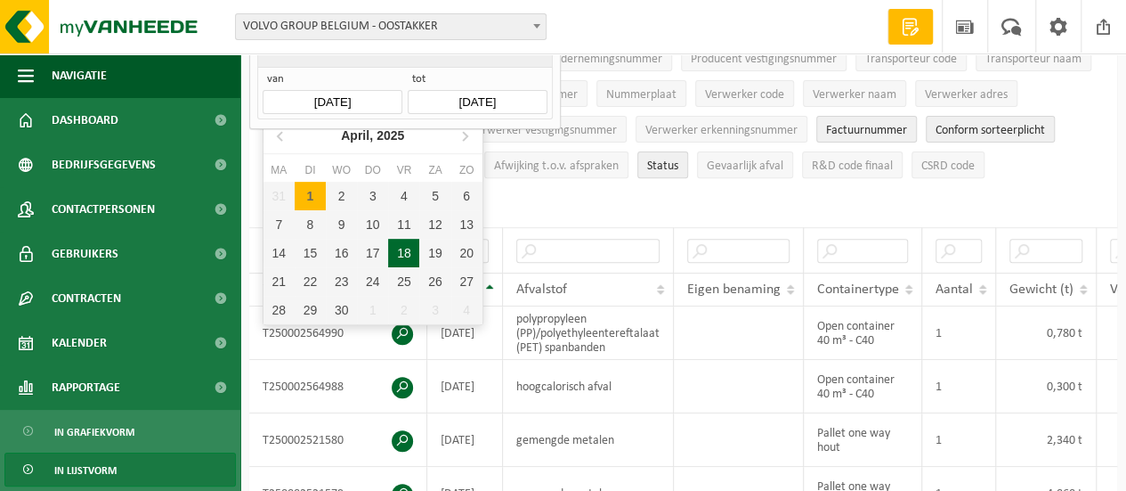
scroll to position [178, 0]
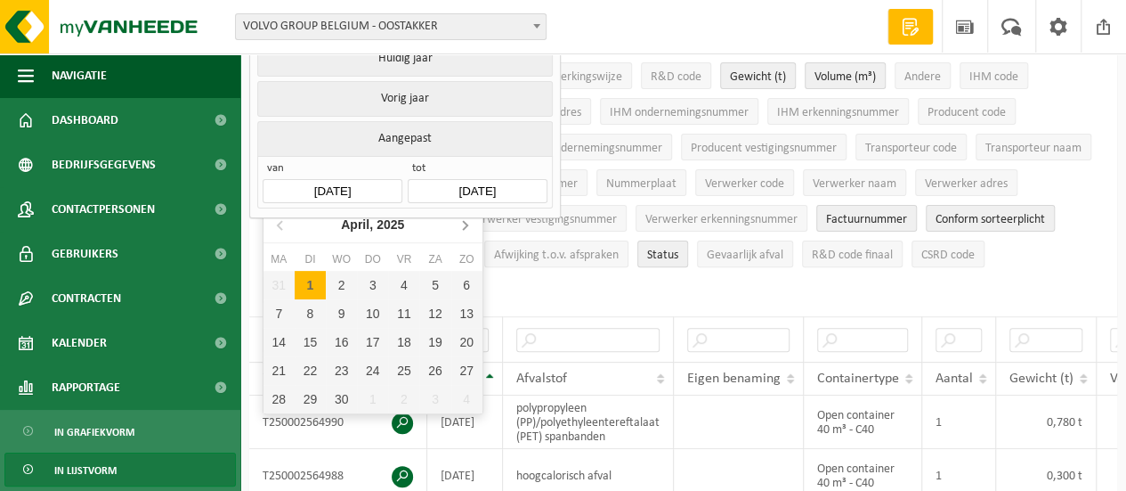
click at [466, 223] on icon at bounding box center [465, 225] width 4 height 9
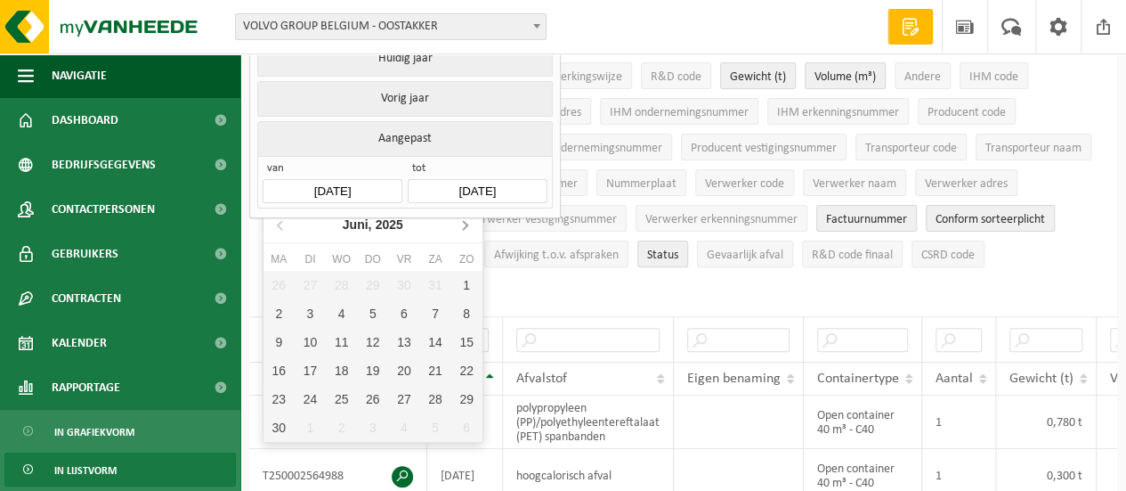
click at [466, 223] on icon at bounding box center [465, 225] width 4 height 9
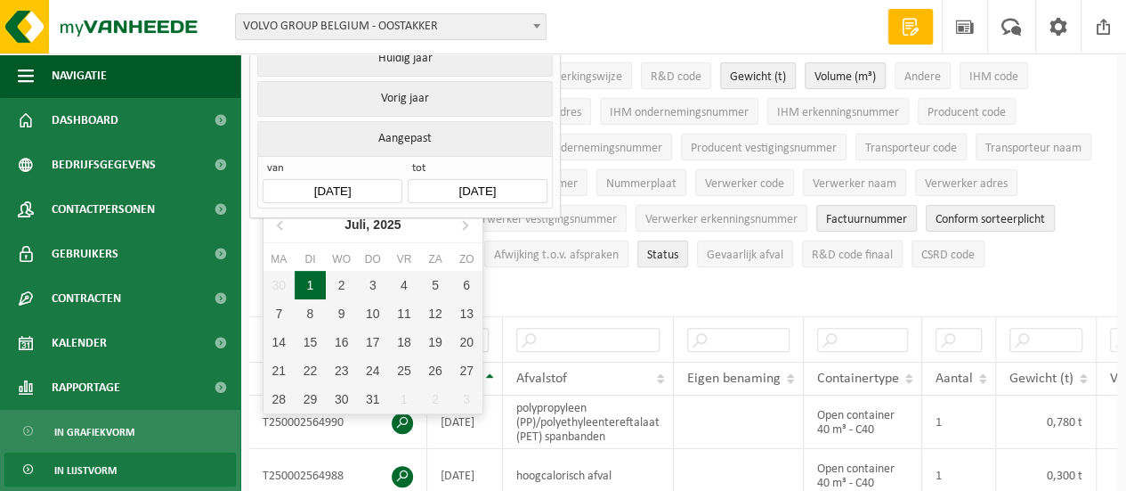
click at [317, 280] on div "1" at bounding box center [310, 285] width 31 height 28
type input "[DATE]"
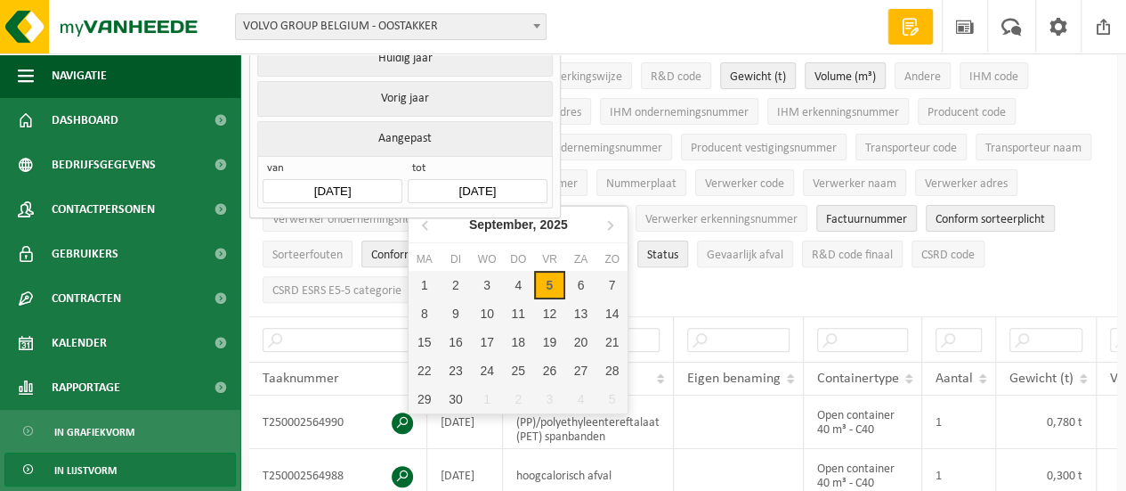
click at [483, 190] on input "[DATE]" at bounding box center [477, 191] width 139 height 24
click at [429, 225] on icon at bounding box center [426, 224] width 28 height 28
click at [518, 396] on div "31" at bounding box center [518, 399] width 31 height 28
type input "[DATE]"
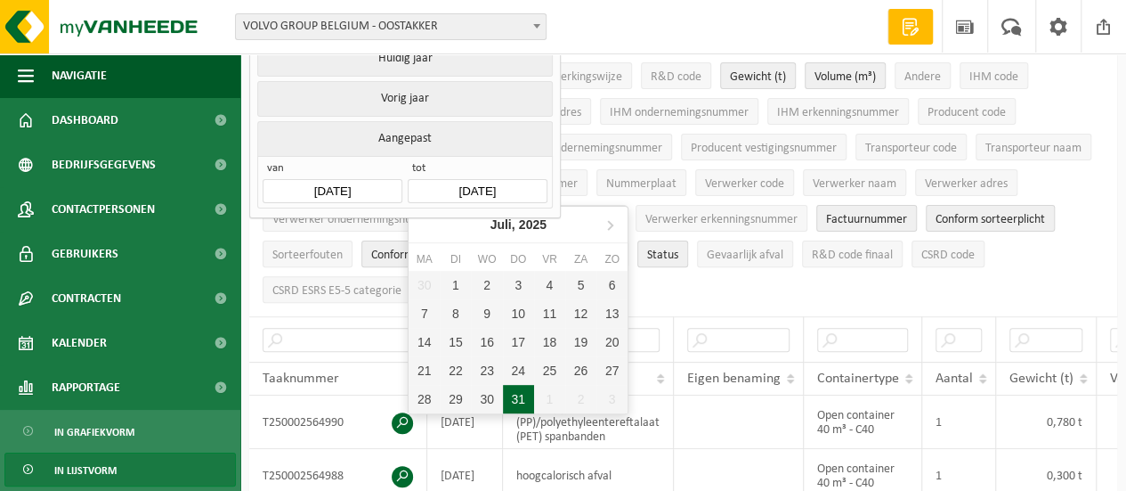
type input "[DATE]"
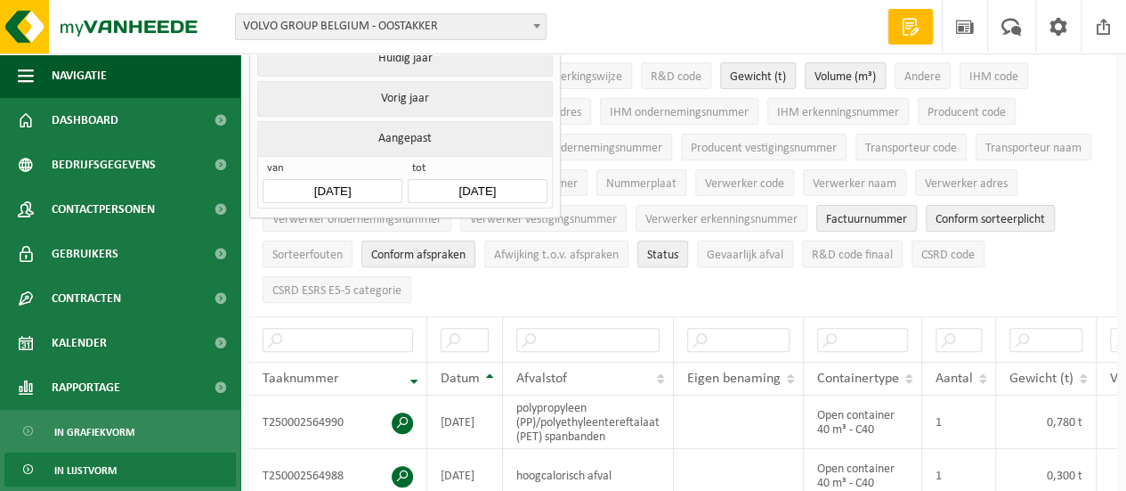
click at [625, 8] on div "Vestiging: VOLVO GROUP BELGIUM - OOSTAKKER [PERSON_NAME] VOLVO LONDERZEEL - [GE…" at bounding box center [563, 27] width 1126 height 54
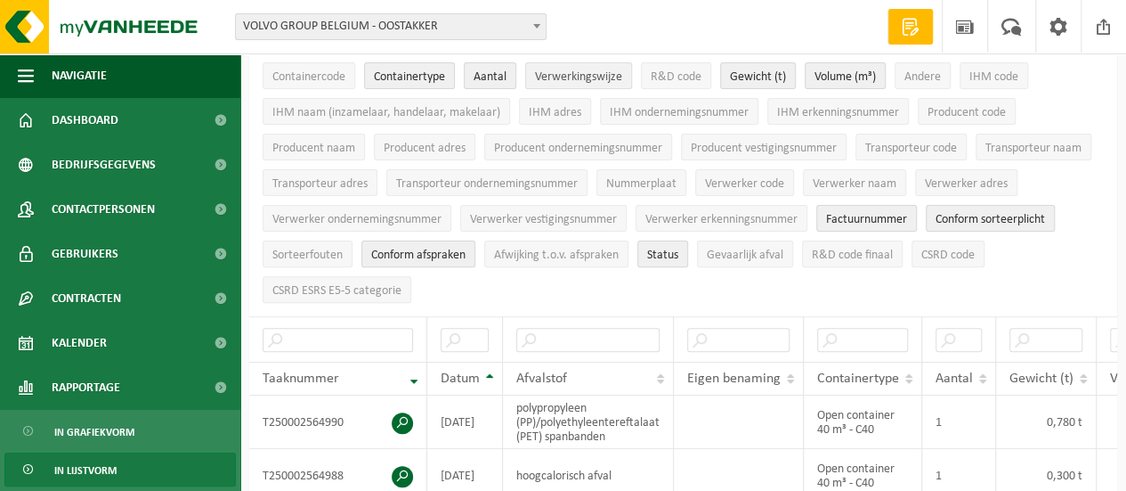
scroll to position [0, 0]
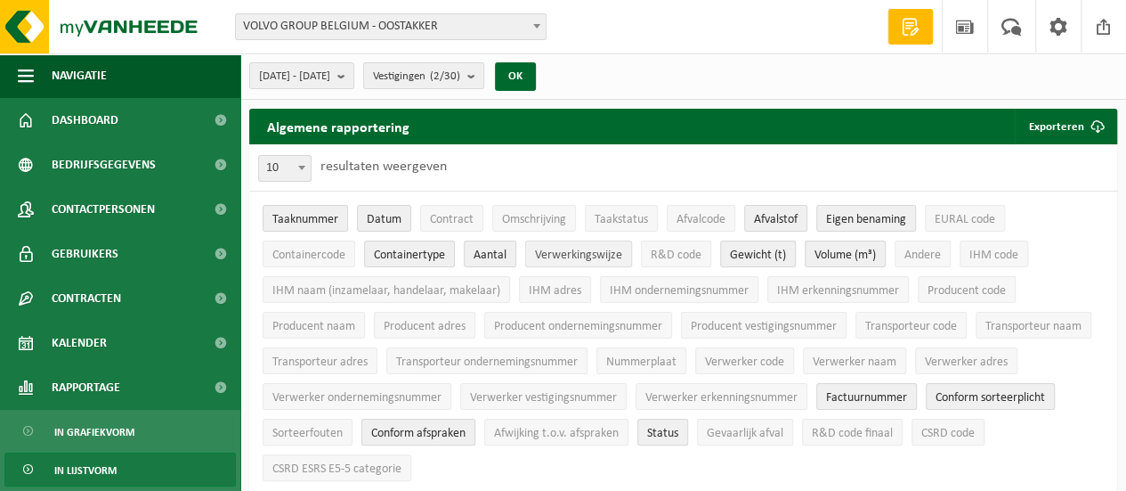
click at [536, 70] on button "OK" at bounding box center [515, 76] width 41 height 28
click at [1068, 118] on button "Exporteren" at bounding box center [1065, 127] width 101 height 36
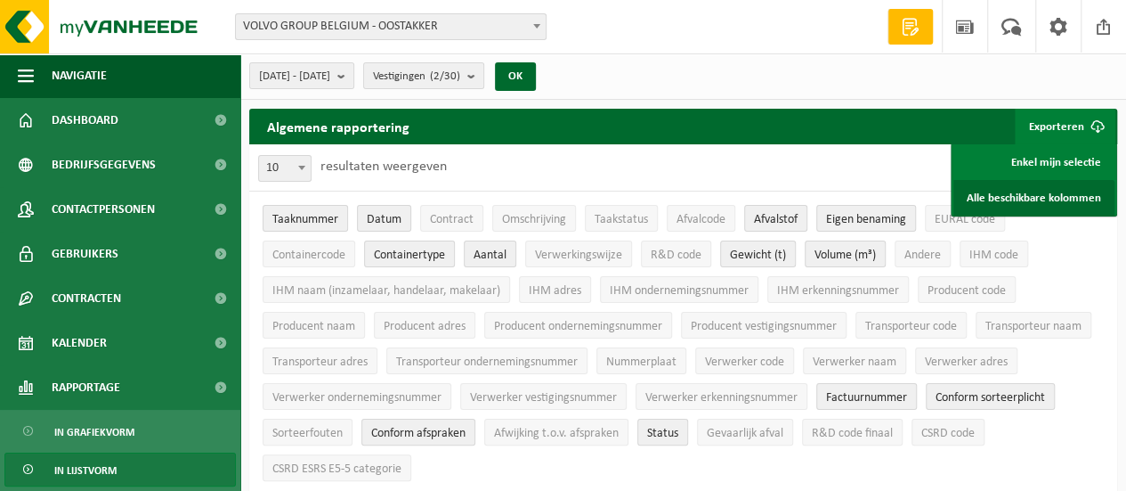
click at [1039, 192] on link "Alle beschikbare kolommen" at bounding box center [1034, 198] width 161 height 36
